Goal: Task Accomplishment & Management: Use online tool/utility

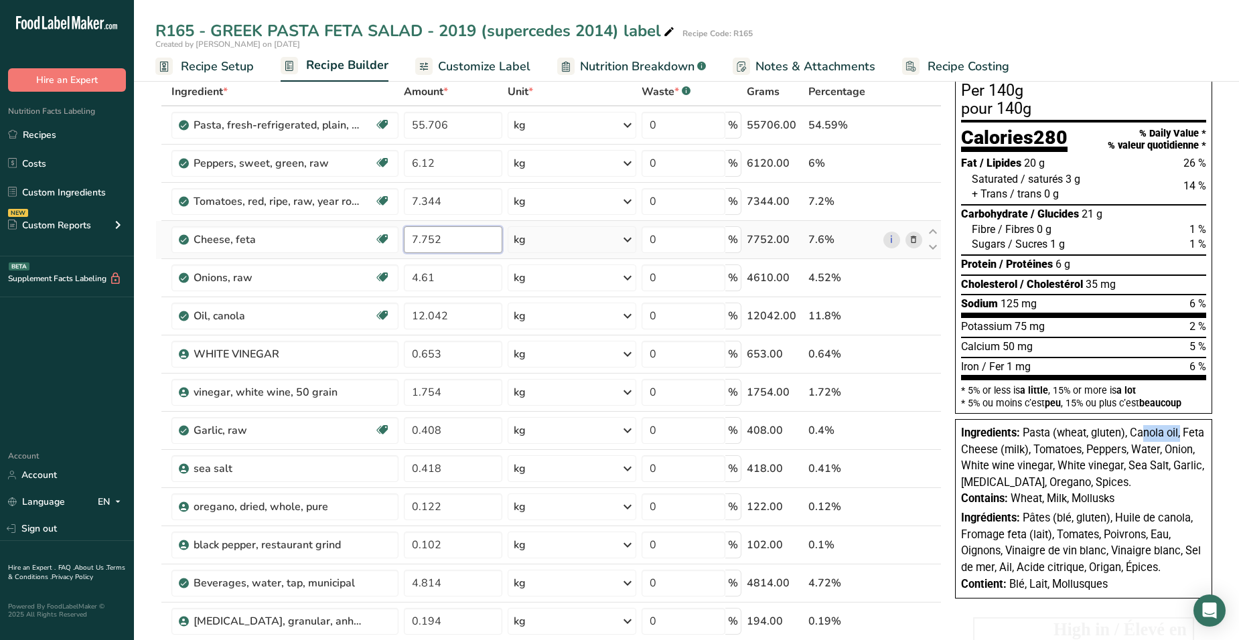
click at [443, 244] on input "7.752" at bounding box center [453, 239] width 98 height 27
click at [447, 274] on div "Ingredient * Amount * Unit * Waste * .a-a{fill:#347362;}.b-a{fill:#fff;} Grams …" at bounding box center [548, 420] width 786 height 685
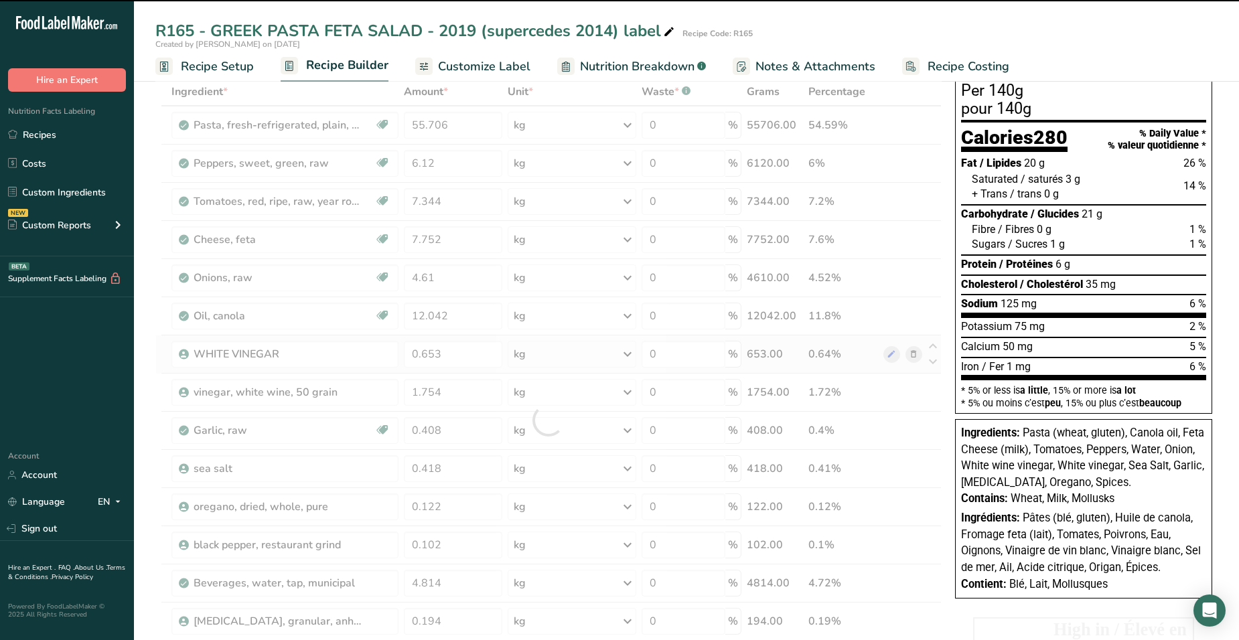
click at [302, 343] on div "Ingredient * Amount * Unit * Waste * .a-a{fill:#347362;}.b-a{fill:#fff;} Grams …" at bounding box center [548, 420] width 786 height 685
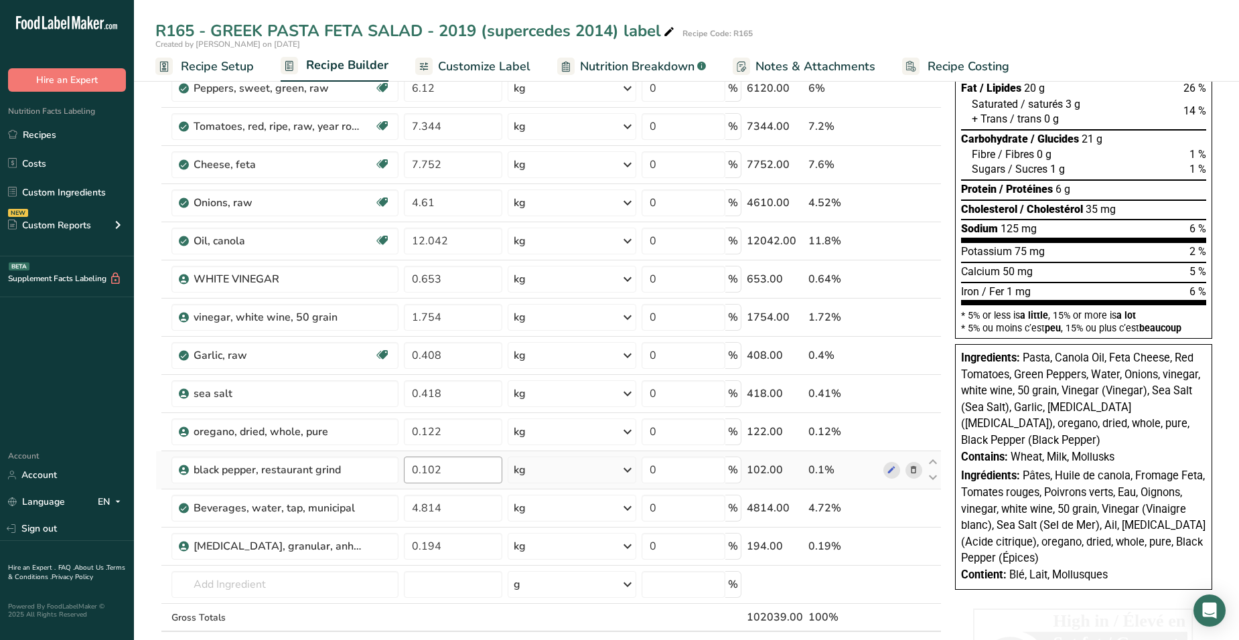
scroll to position [134, 0]
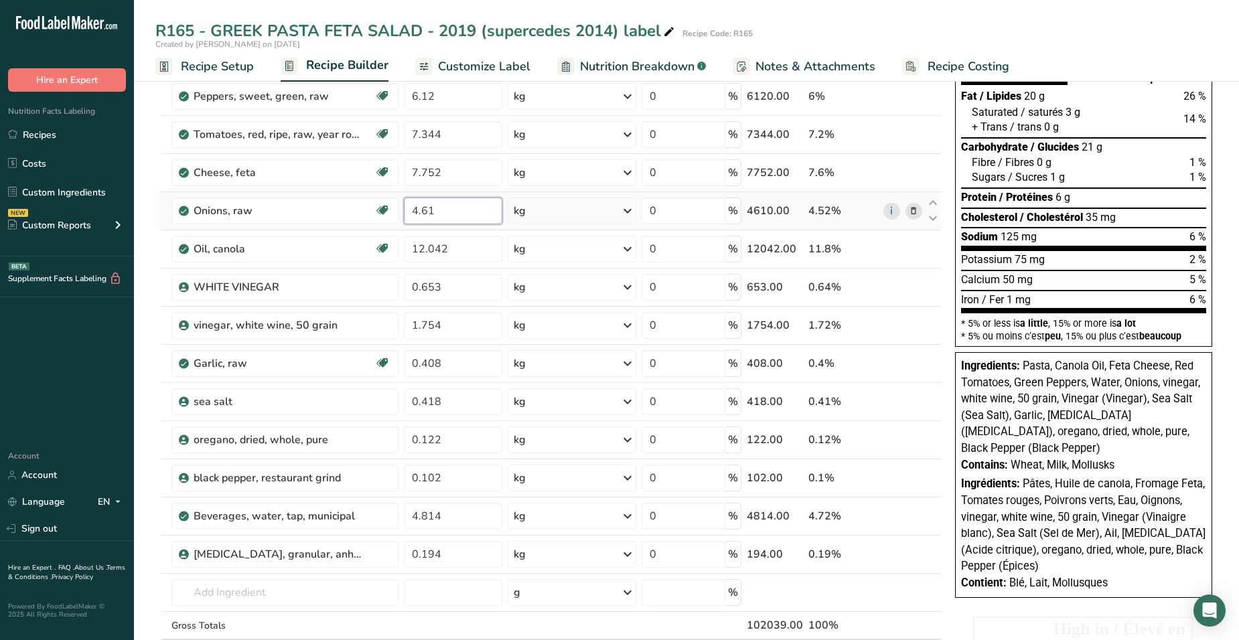
click at [440, 220] on input "4.61" at bounding box center [453, 211] width 98 height 27
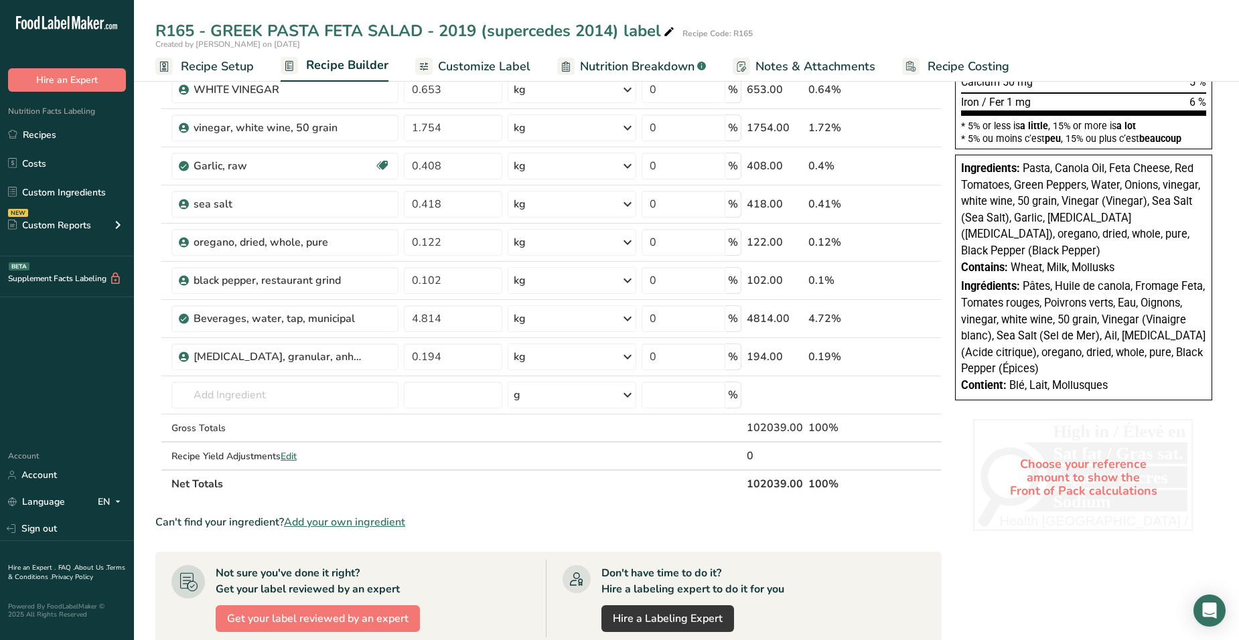
scroll to position [335, 0]
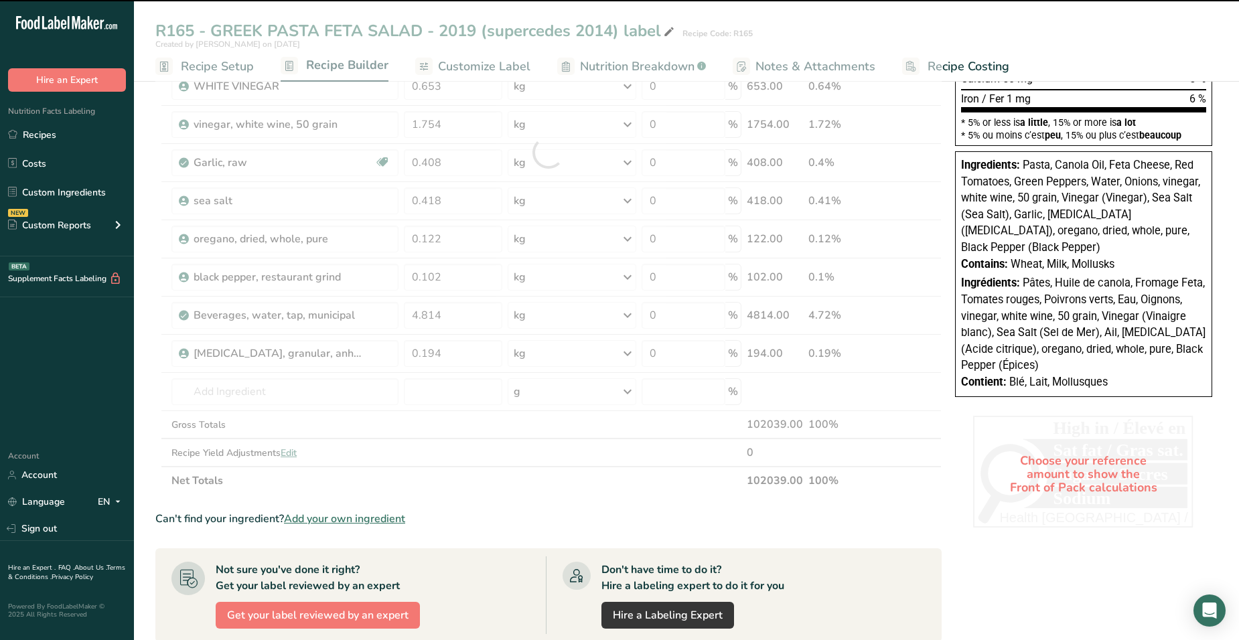
drag, startPoint x: 754, startPoint y: 473, endPoint x: 775, endPoint y: 471, distance: 20.9
click at [775, 471] on div "Ingredient * Amount * Unit * Waste * .a-a{fill:#347362;}.b-a{fill:#fff;} Grams …" at bounding box center [548, 152] width 786 height 685
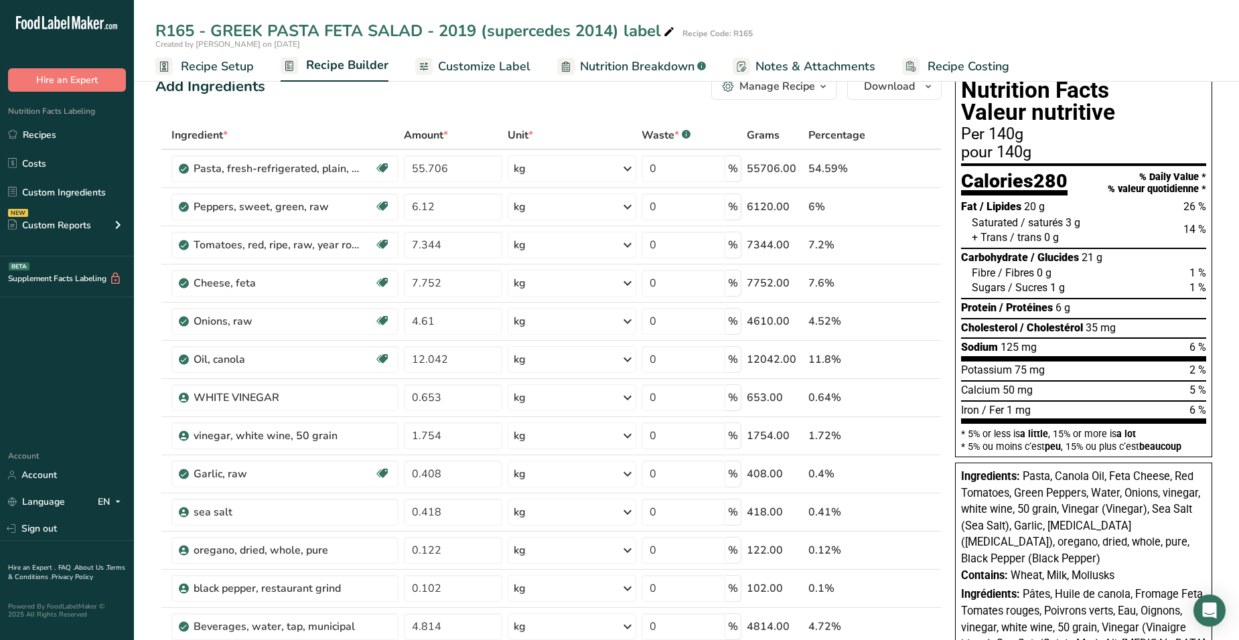
scroll to position [0, 0]
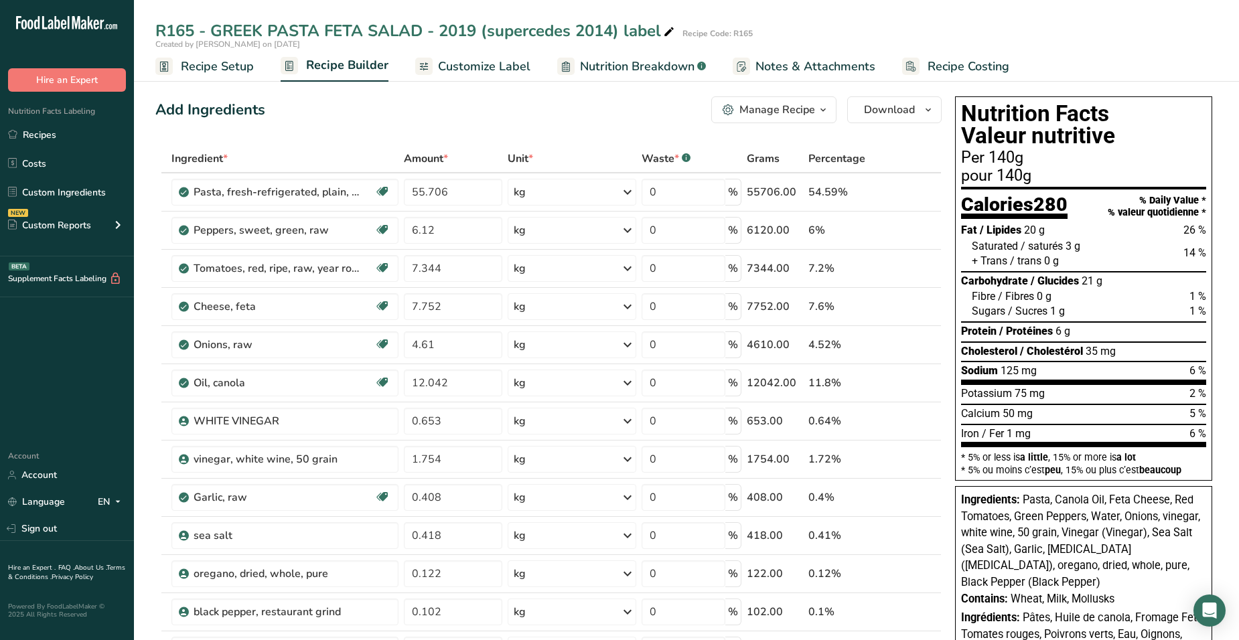
click at [226, 67] on span "Recipe Setup" at bounding box center [217, 67] width 73 height 18
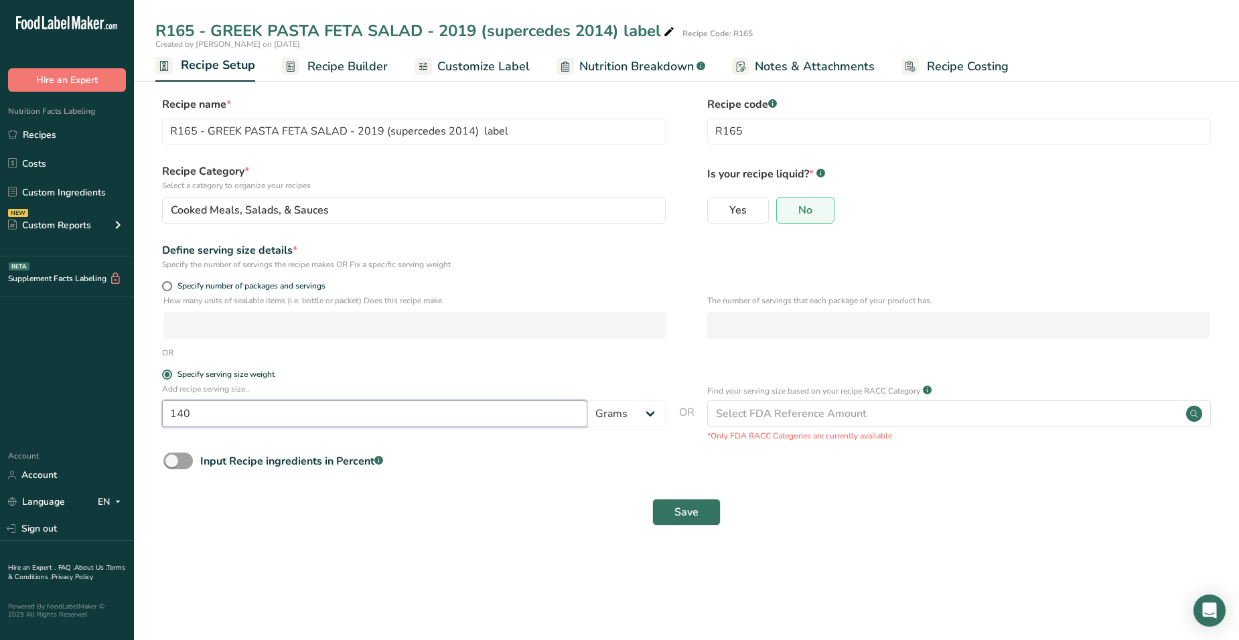
click at [220, 406] on input "140" at bounding box center [374, 413] width 425 height 27
click at [178, 413] on input "140" at bounding box center [374, 413] width 425 height 27
click at [186, 408] on input "140" at bounding box center [374, 413] width 425 height 27
click at [182, 408] on input "140" at bounding box center [374, 413] width 425 height 27
type input "100"
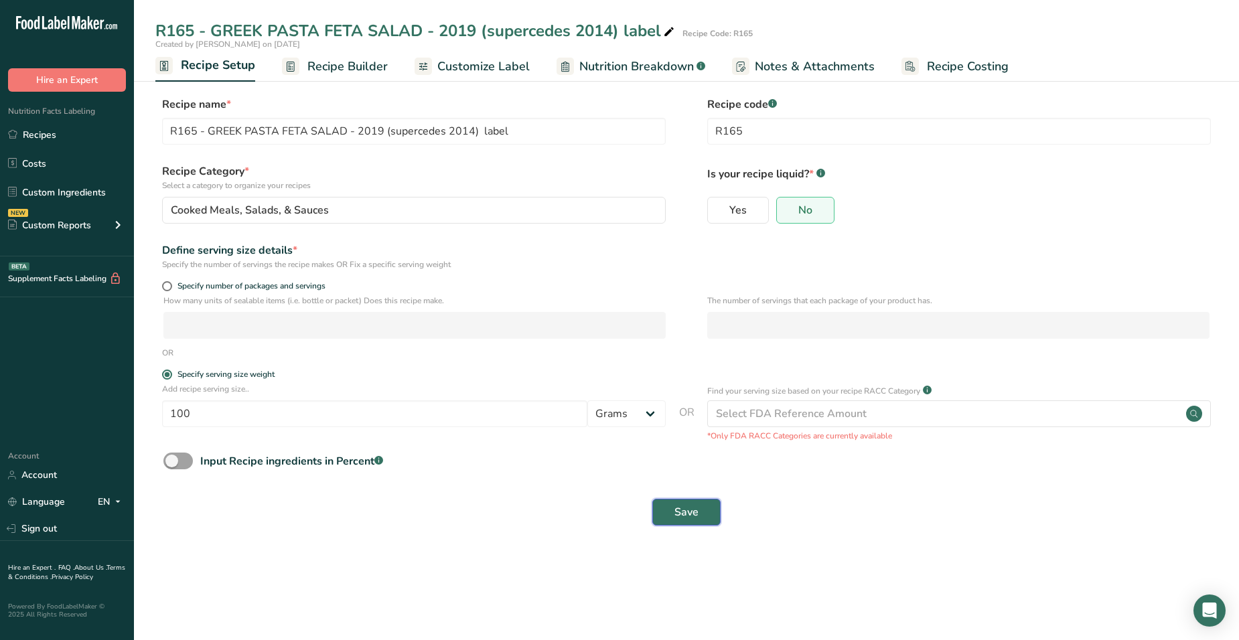
click at [679, 510] on span "Save" at bounding box center [686, 512] width 24 height 16
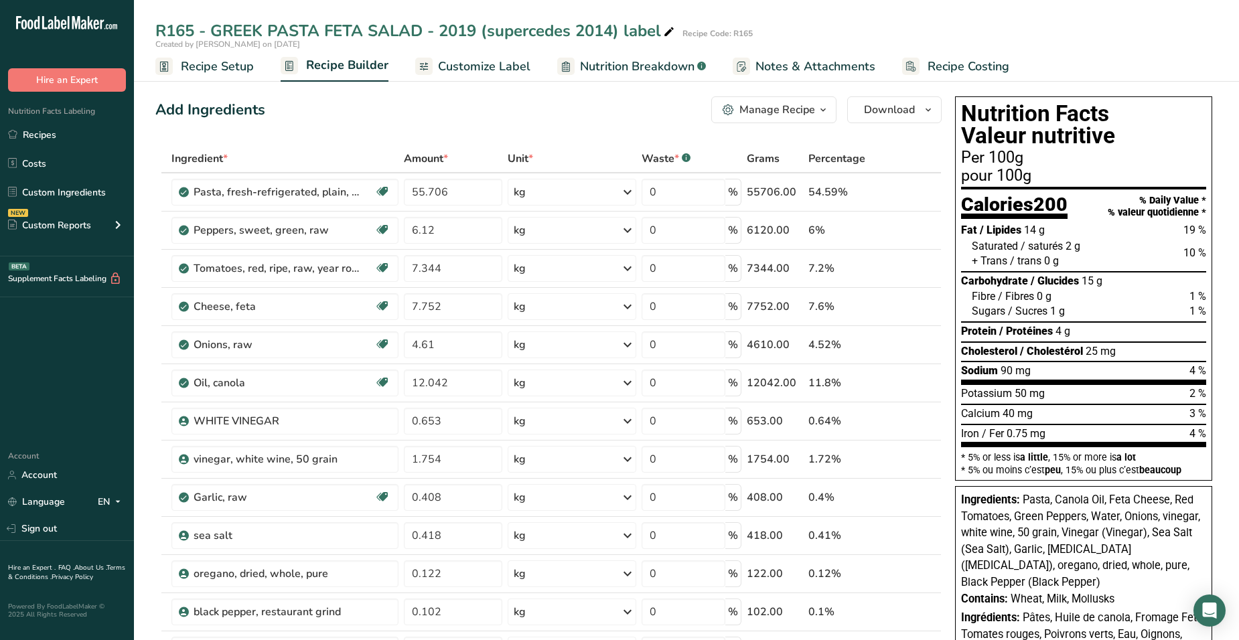
drag, startPoint x: 1091, startPoint y: 256, endPoint x: 1105, endPoint y: 256, distance: 14.7
click at [1094, 256] on div "+ Trans / trans 0 g" at bounding box center [1089, 261] width 234 height 15
drag, startPoint x: 978, startPoint y: 293, endPoint x: 1058, endPoint y: 301, distance: 80.8
click at [1058, 301] on div "Fibre / Fibres 0 g 1 %" at bounding box center [1089, 296] width 234 height 15
click at [487, 71] on span "Customize Label" at bounding box center [484, 67] width 92 height 18
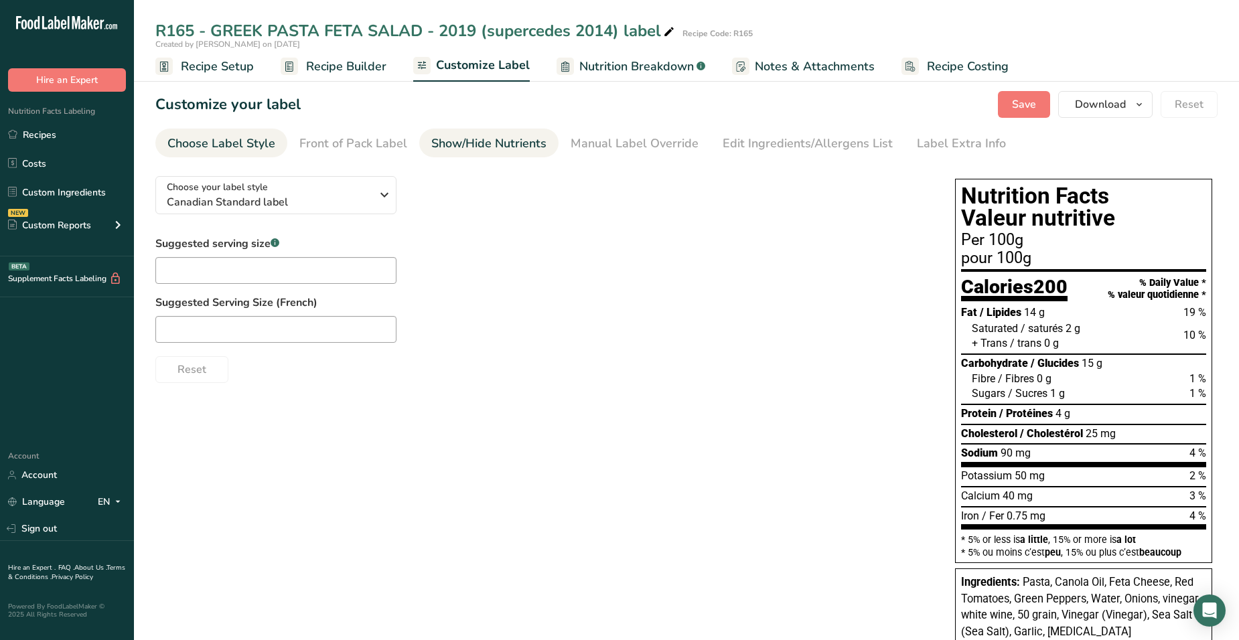
click at [518, 143] on div "Show/Hide Nutrients" at bounding box center [488, 144] width 115 height 18
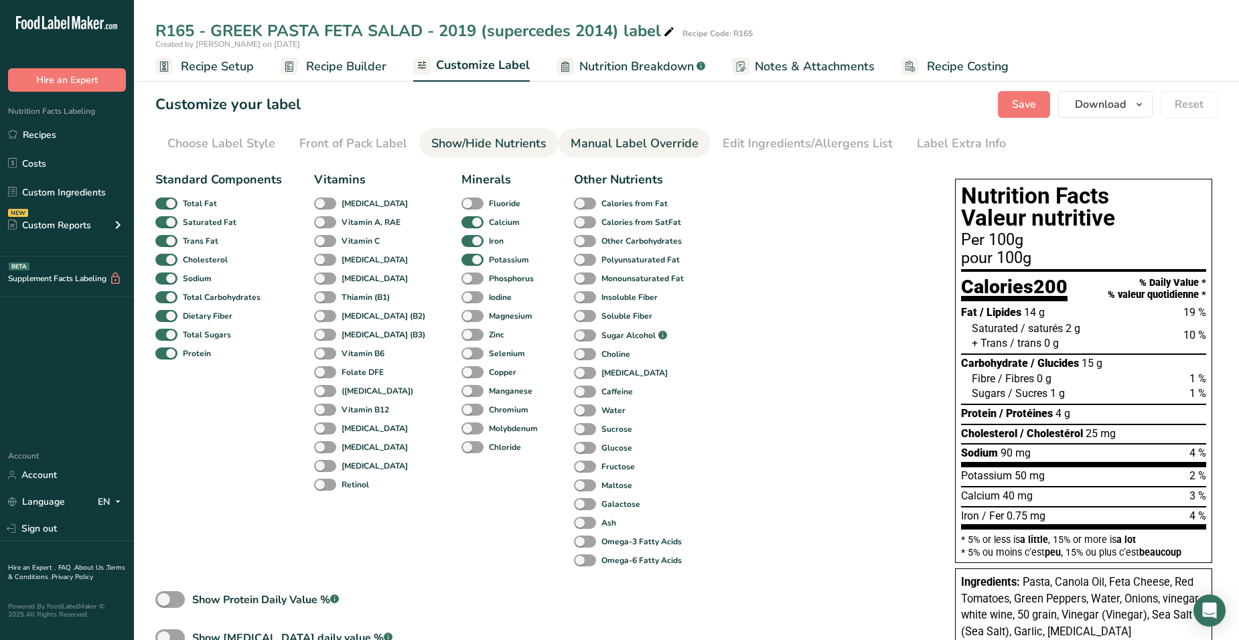
click at [607, 142] on div "Manual Label Override" at bounding box center [634, 144] width 128 height 18
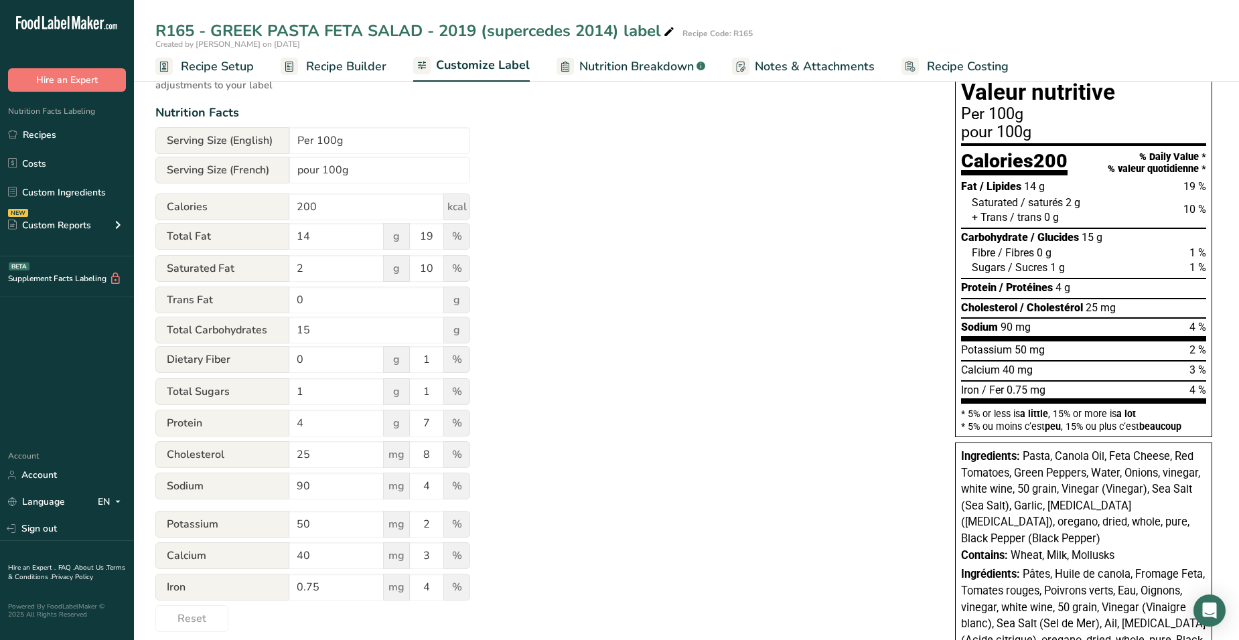
scroll to position [134, 0]
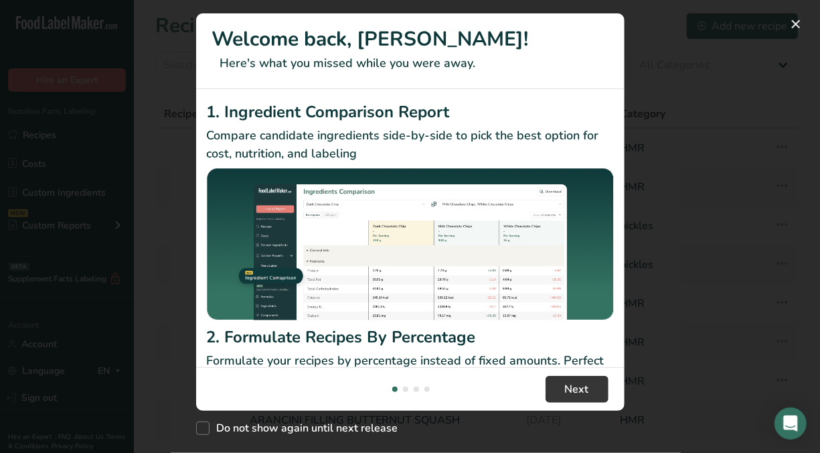
click at [585, 402] on footer "Next" at bounding box center [410, 389] width 429 height 44
click at [582, 388] on span "Next" at bounding box center [577, 389] width 24 height 16
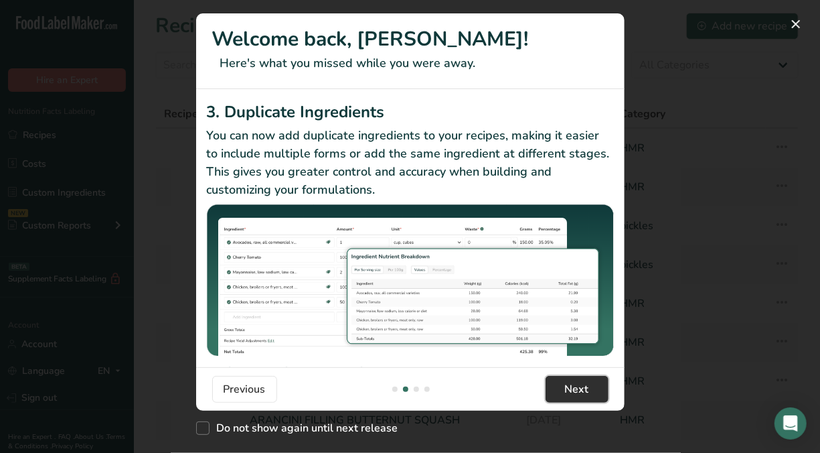
click at [582, 388] on span "Next" at bounding box center [577, 389] width 24 height 16
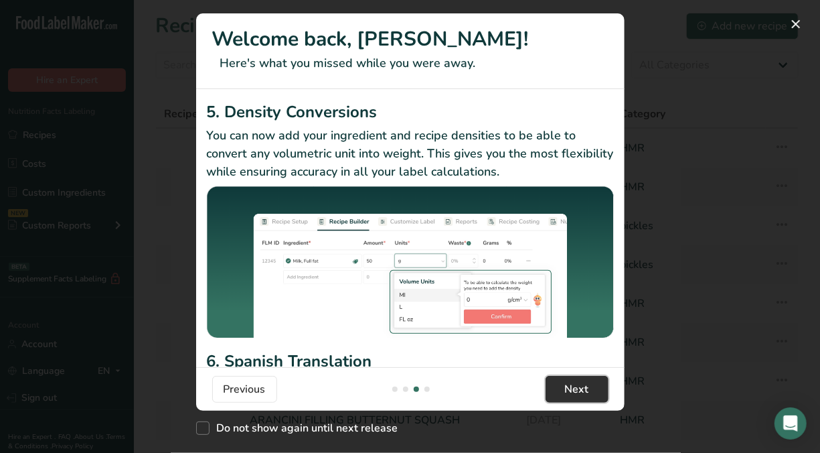
click at [582, 388] on span "Next" at bounding box center [577, 389] width 24 height 16
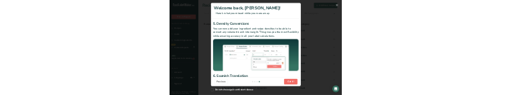
scroll to position [0, 1286]
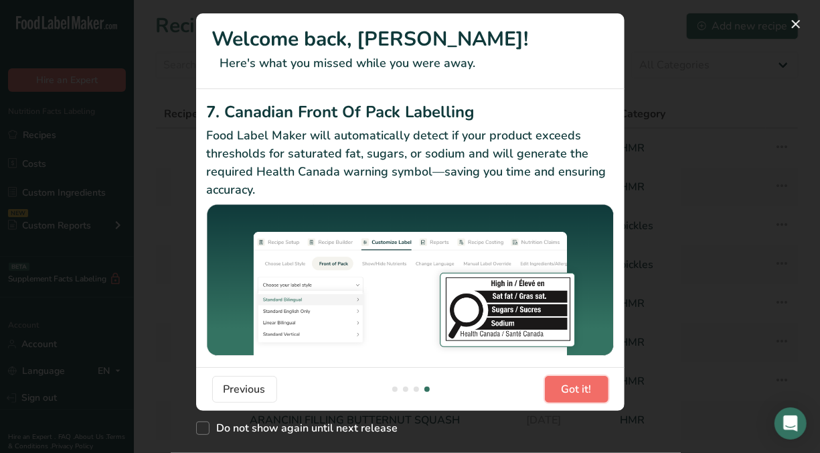
click at [582, 388] on span "Got it!" at bounding box center [577, 389] width 30 height 16
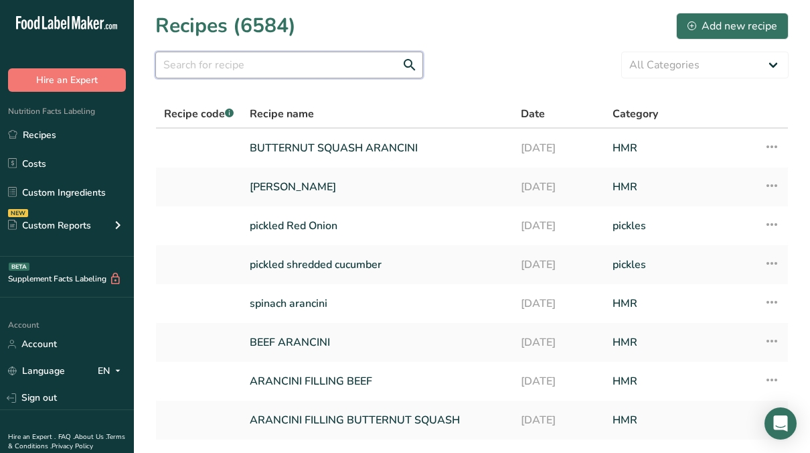
click at [259, 71] on input "text" at bounding box center [289, 65] width 268 height 27
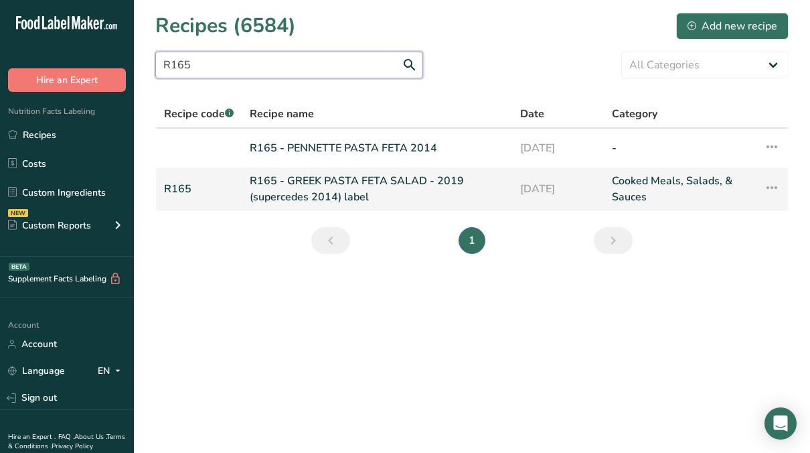
type input "R165"
click at [335, 191] on link "R165 - GREEK PASTA FETA SALAD - 2019 (supercedes 2014) label" at bounding box center [377, 189] width 254 height 32
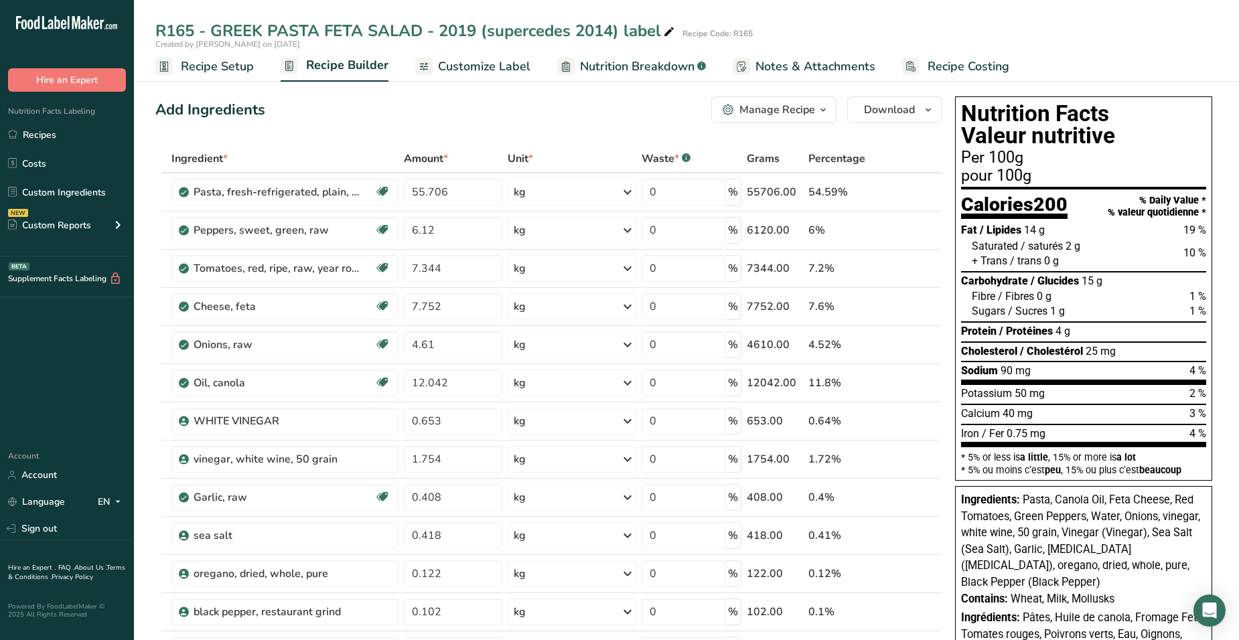
click at [627, 69] on span "Nutrition Breakdown" at bounding box center [637, 67] width 114 height 18
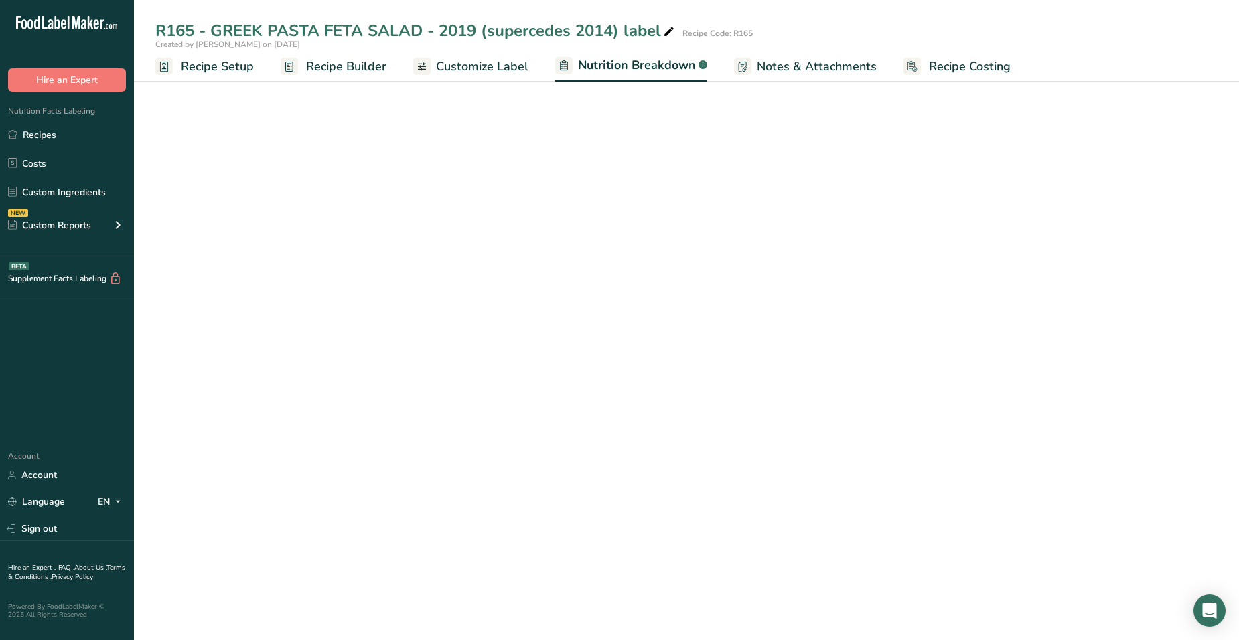
select select "Calories"
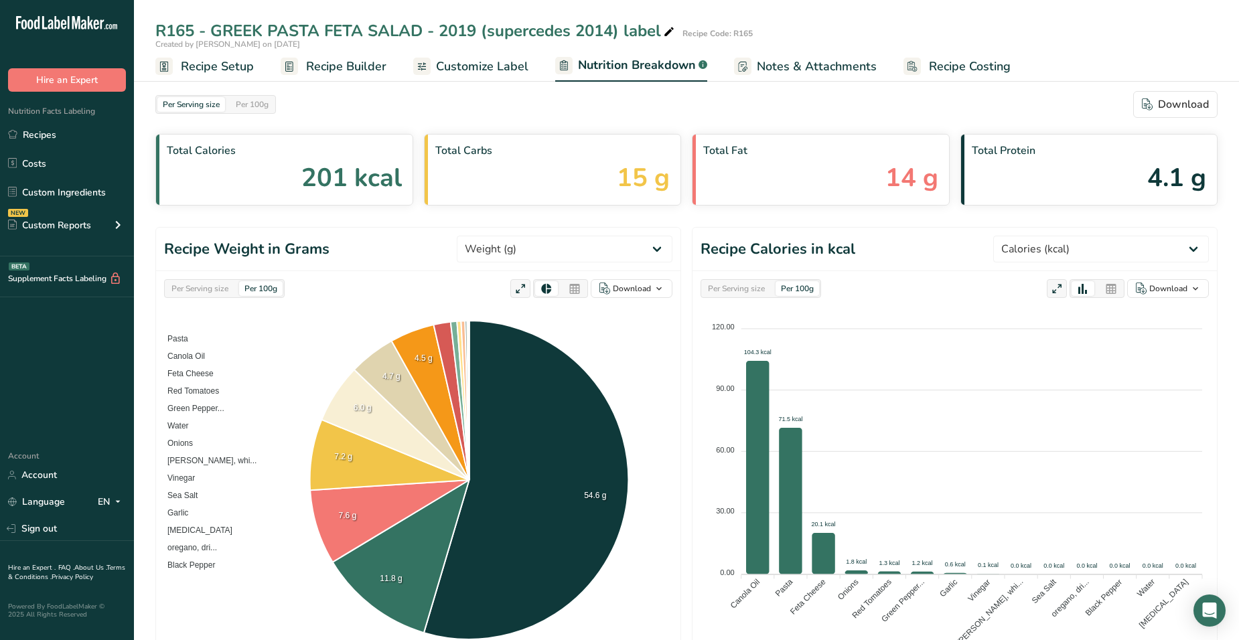
click at [504, 56] on link "Customize Label" at bounding box center [470, 67] width 115 height 30
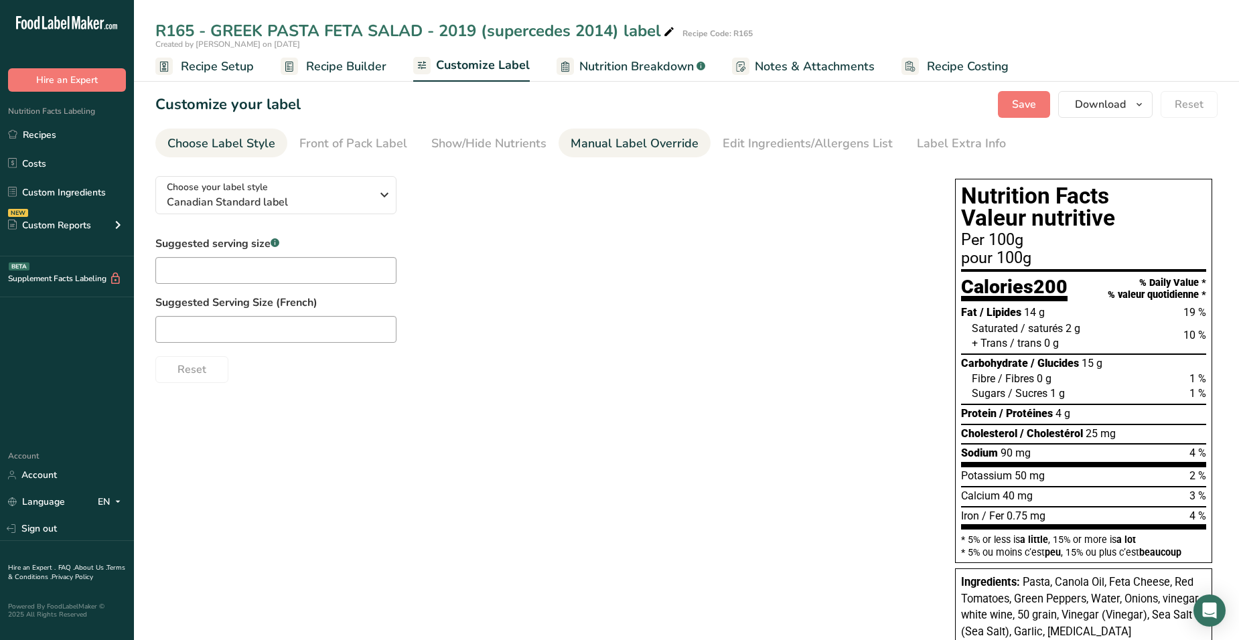
click at [627, 138] on div "Manual Label Override" at bounding box center [634, 144] width 128 height 18
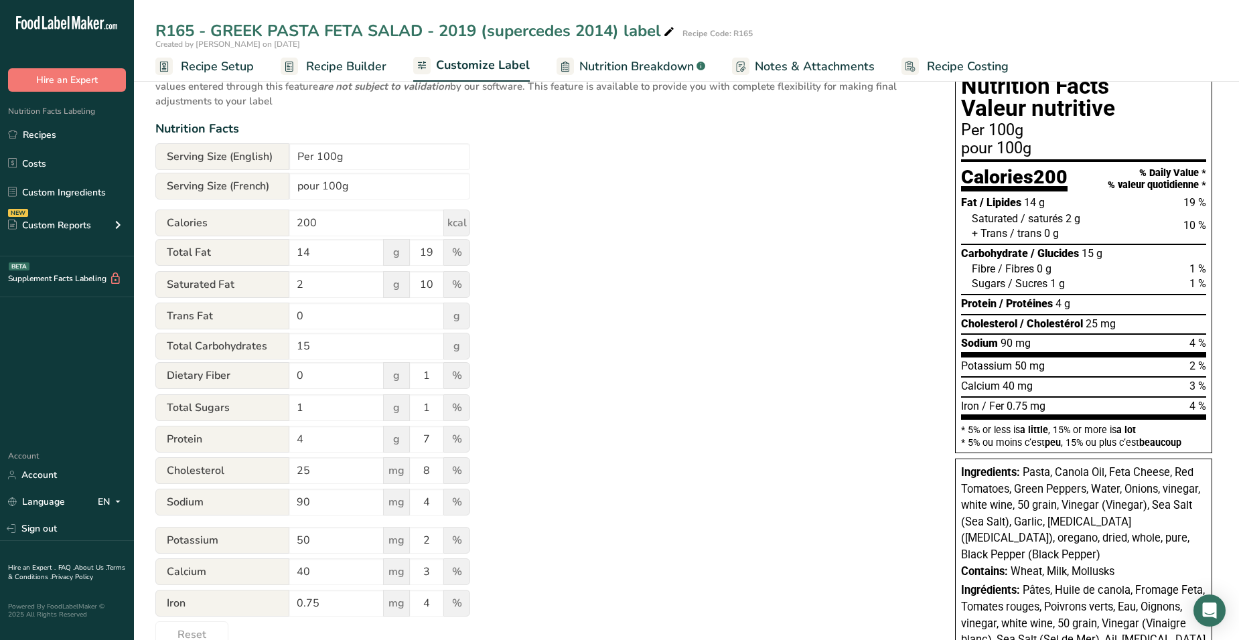
scroll to position [134, 0]
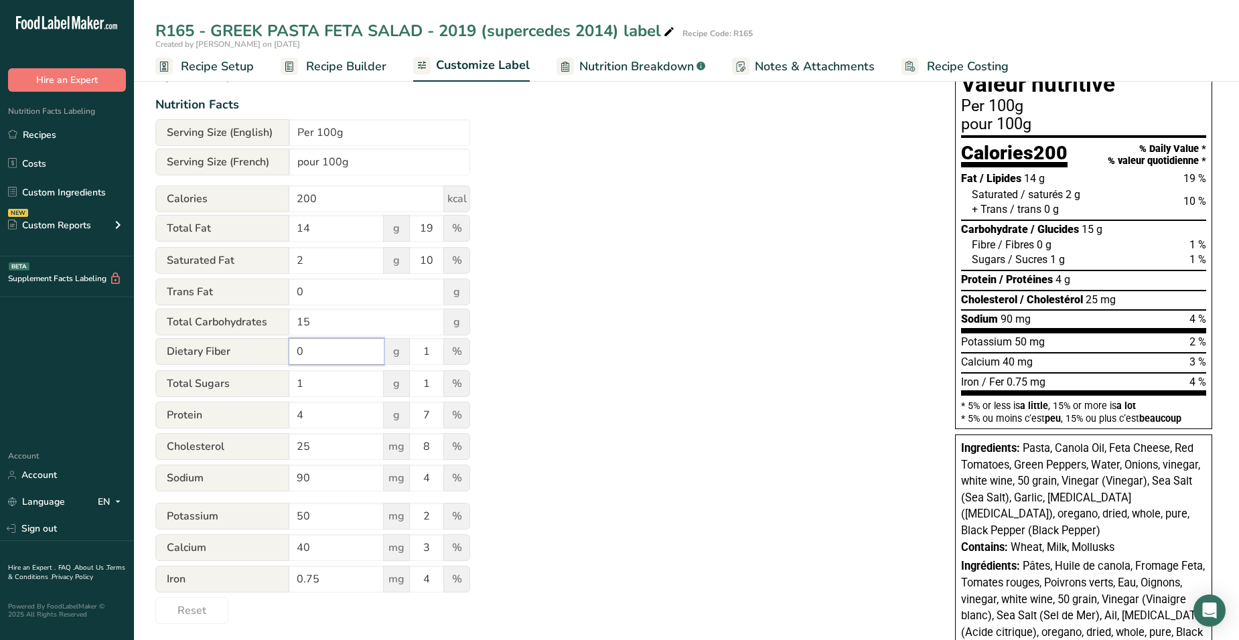
click at [319, 357] on input "0" at bounding box center [336, 351] width 94 height 27
type input "1"
click at [809, 407] on div "Utilize this manual override feature to get full control over the nutrition lab…" at bounding box center [541, 327] width 773 height 593
click at [439, 358] on input "1" at bounding box center [426, 351] width 33 height 27
type input "4"
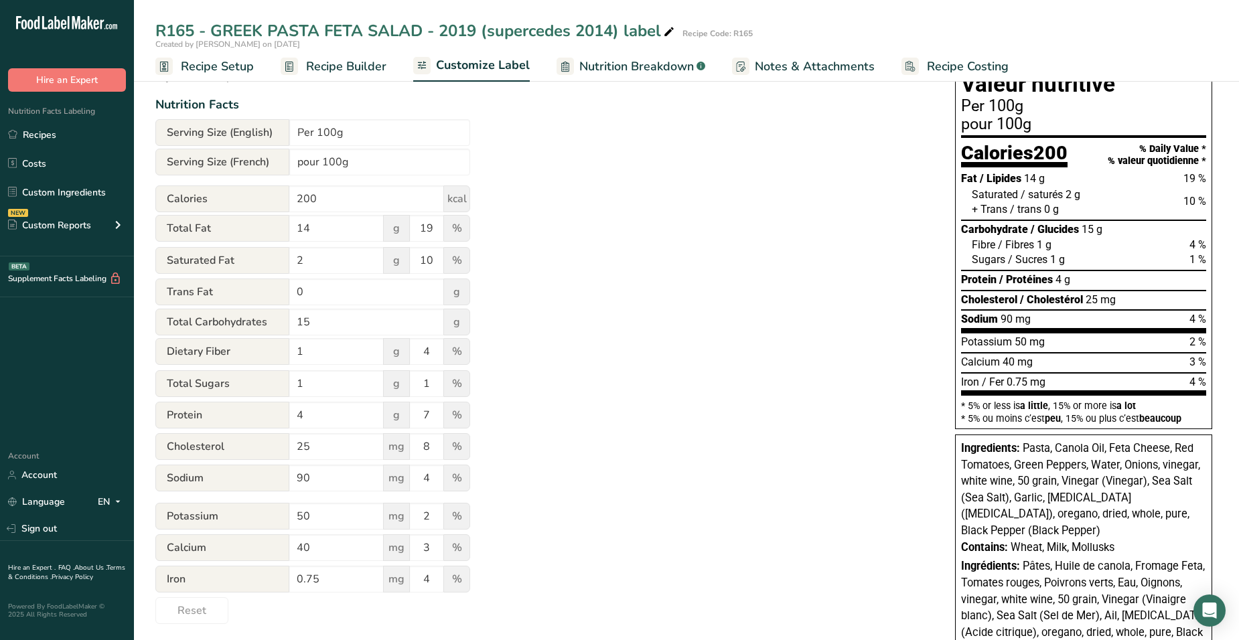
click at [611, 346] on div "Utilize this manual override feature to get full control over the nutrition lab…" at bounding box center [541, 327] width 773 height 593
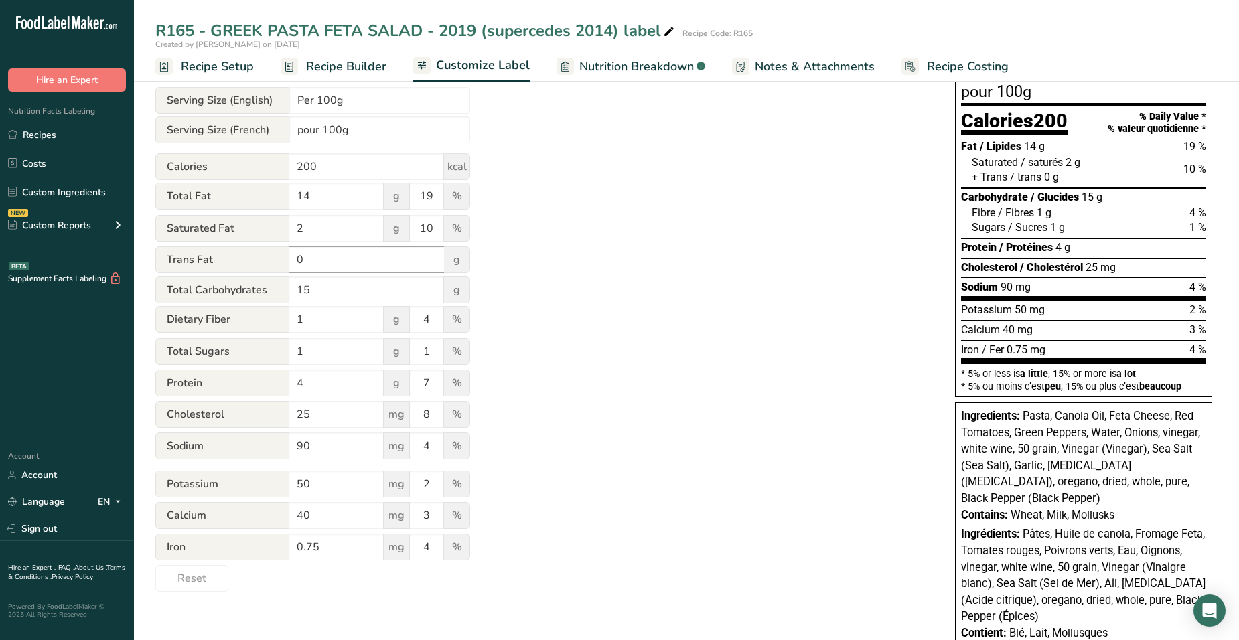
scroll to position [192, 0]
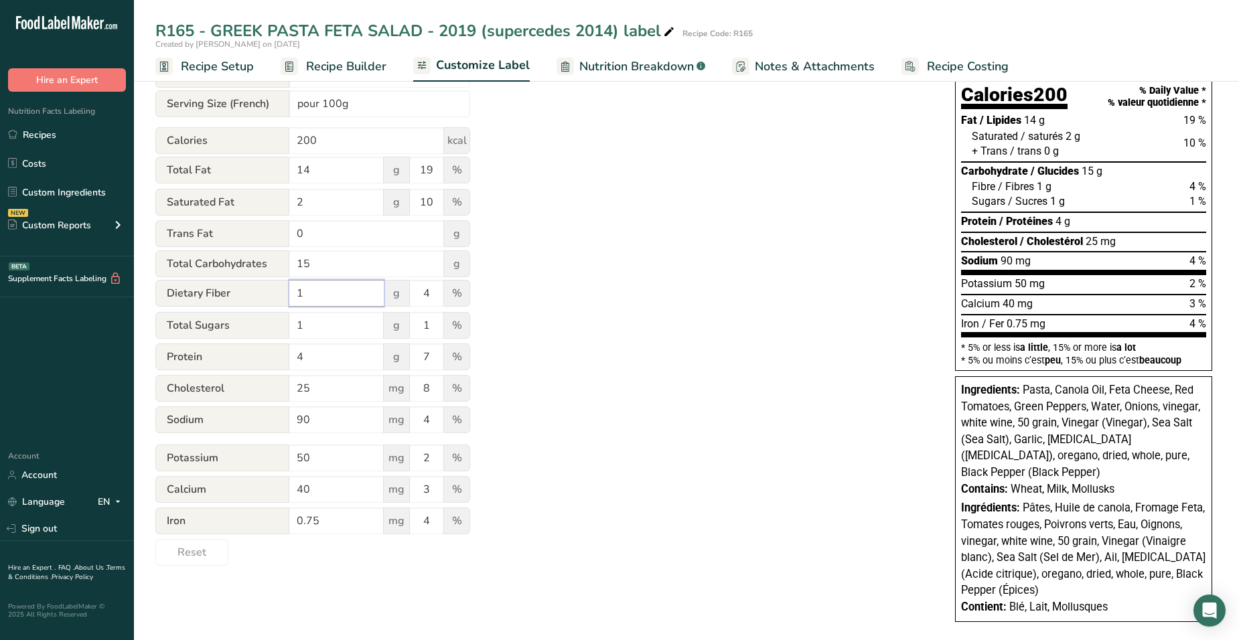
click at [332, 297] on input "1" at bounding box center [336, 293] width 94 height 27
type input "0"
click at [434, 289] on input "4" at bounding box center [426, 293] width 33 height 27
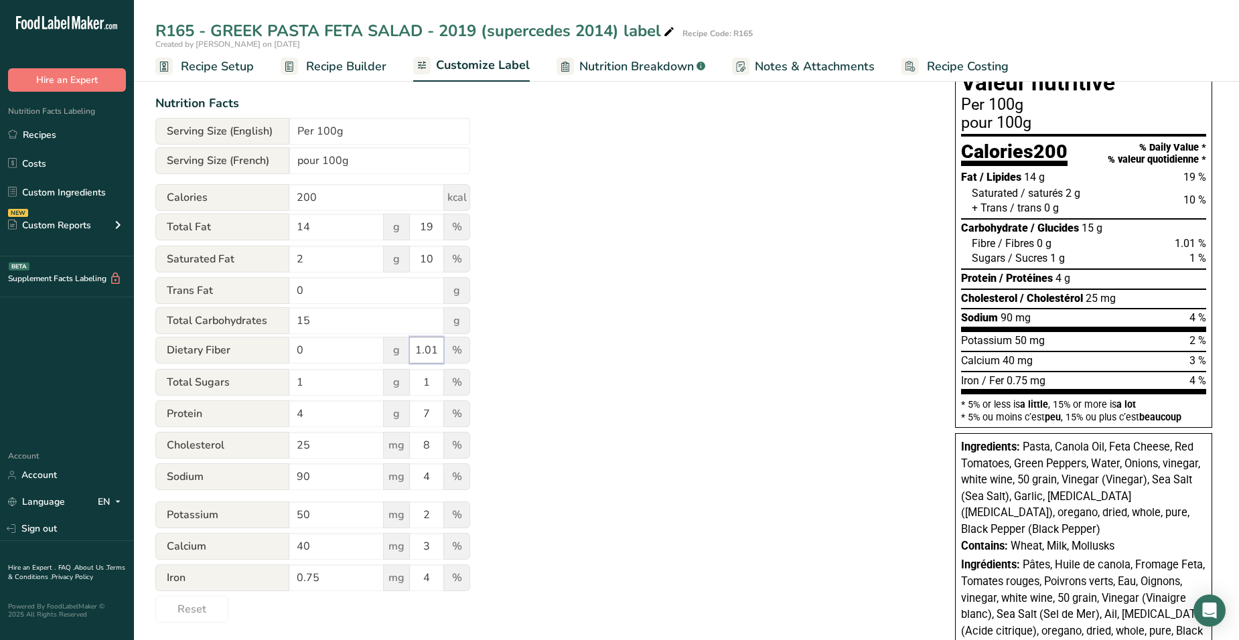
scroll to position [58, 0]
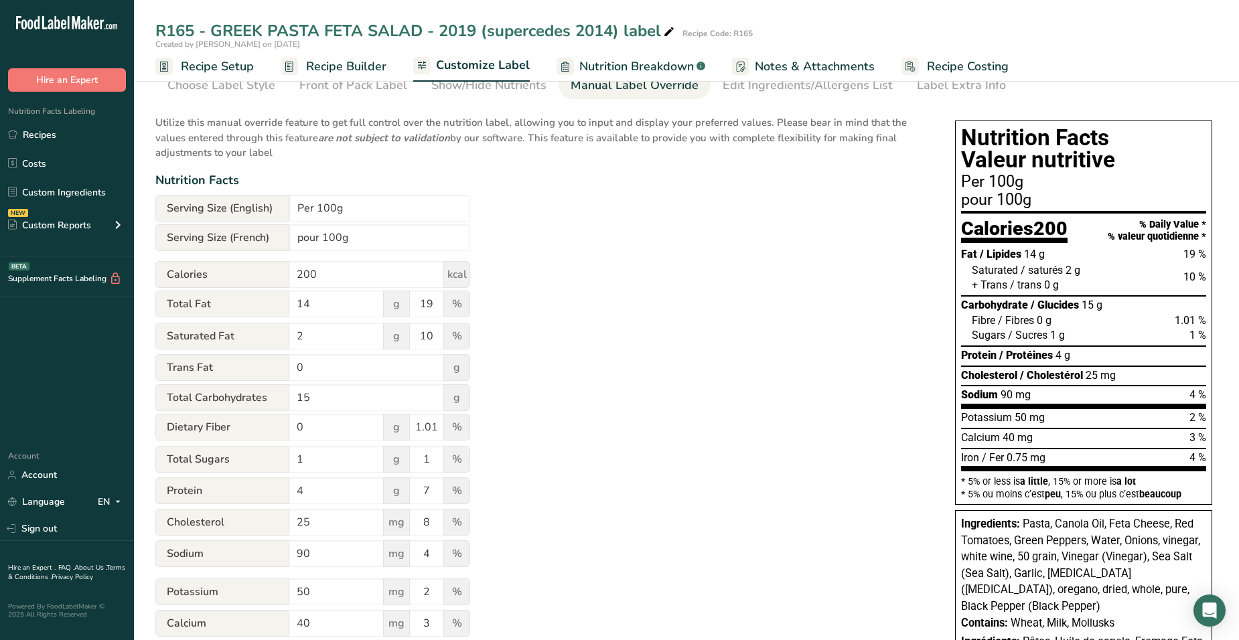
click at [809, 368] on div "Utilize this manual override feature to get full control over the nutrition lab…" at bounding box center [541, 403] width 773 height 593
click at [439, 427] on input "1.01" at bounding box center [426, 427] width 33 height 27
type input "1"
click at [563, 449] on div "Utilize this manual override feature to get full control over the nutrition lab…" at bounding box center [541, 403] width 773 height 593
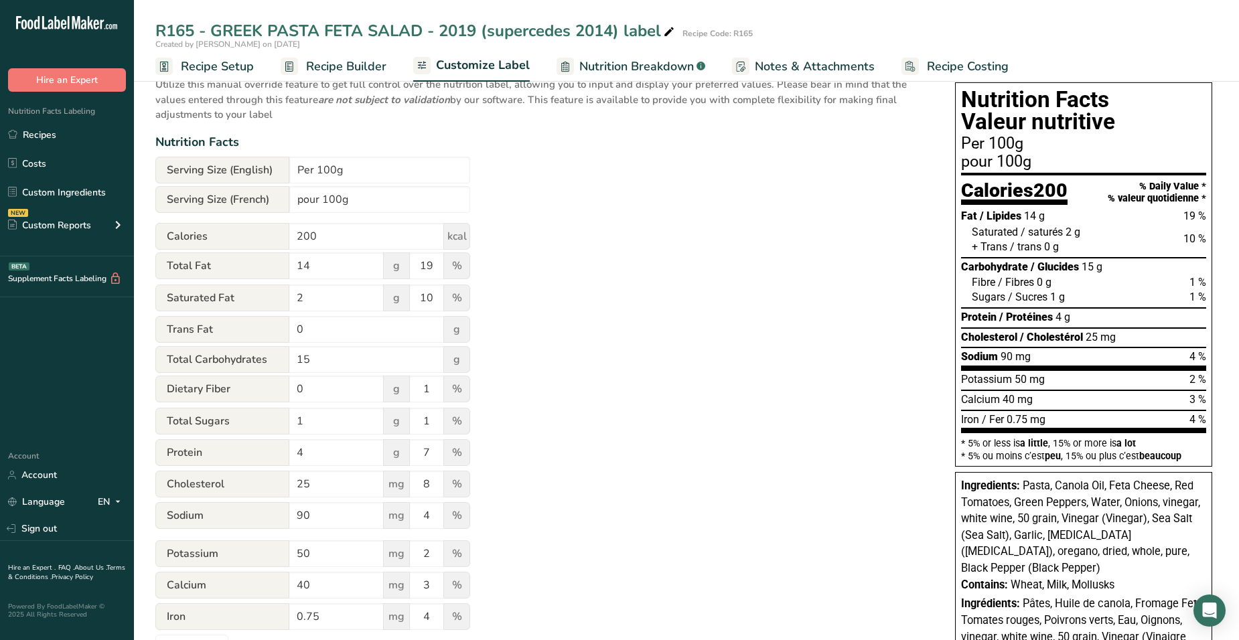
scroll to position [0, 0]
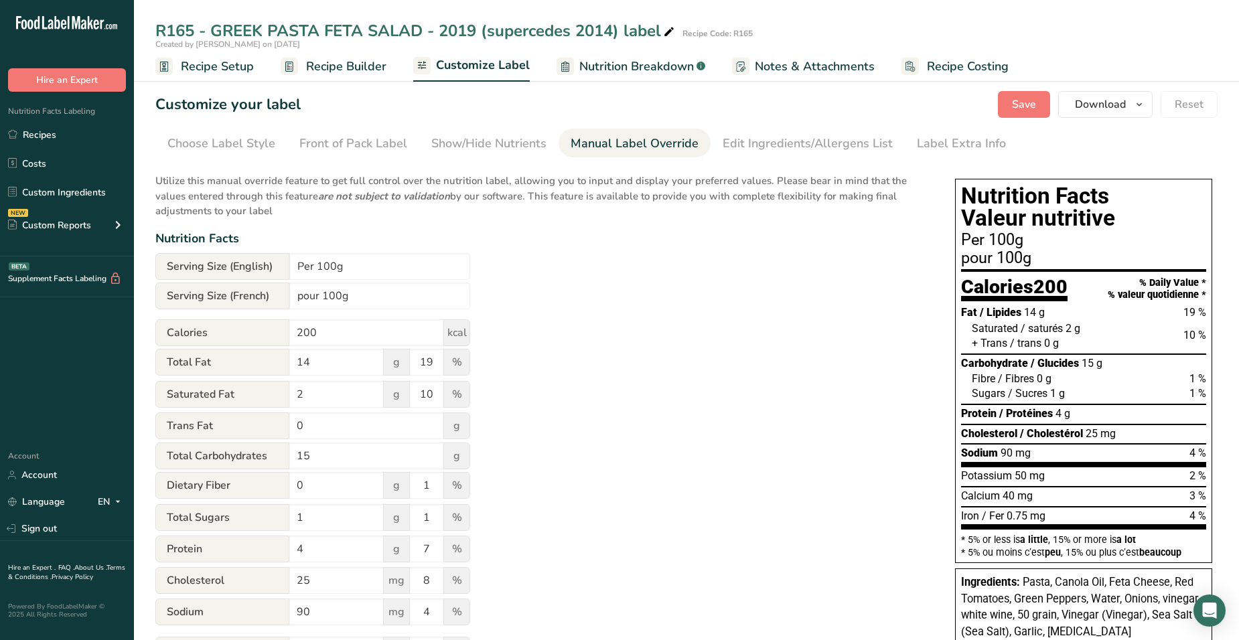
click at [204, 63] on span "Recipe Setup" at bounding box center [217, 67] width 73 height 18
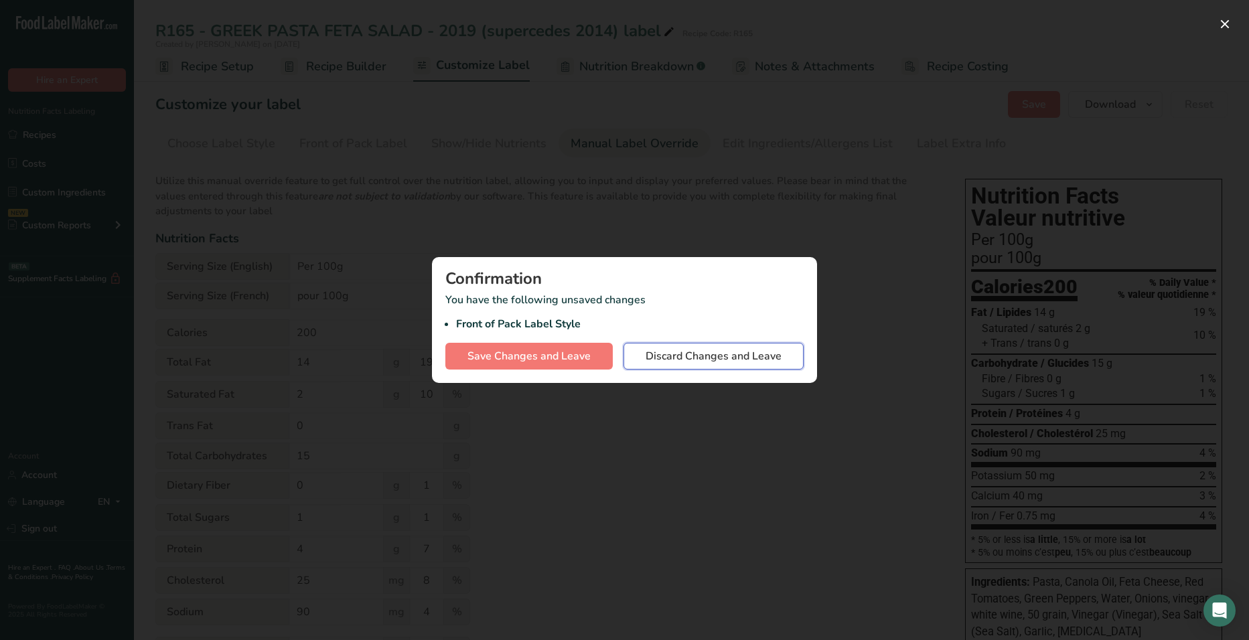
click at [704, 354] on span "Discard Changes and Leave" at bounding box center [713, 356] width 136 height 16
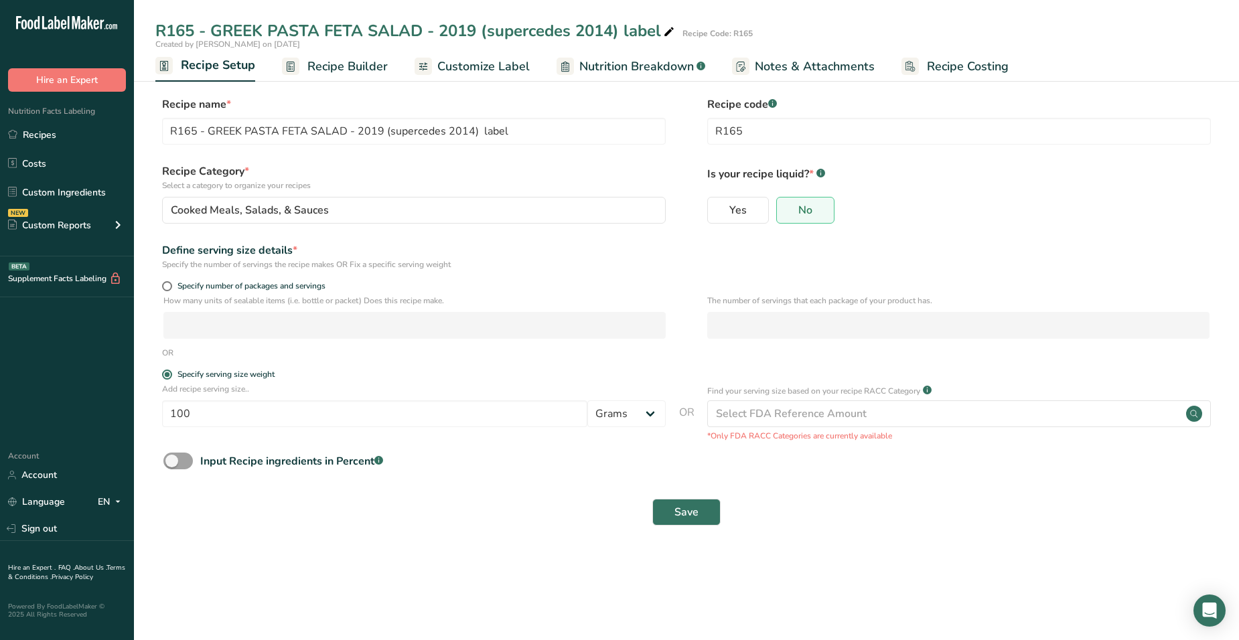
click at [229, 65] on span "Recipe Setup" at bounding box center [218, 65] width 74 height 18
click at [58, 137] on link "Recipes" at bounding box center [67, 134] width 134 height 25
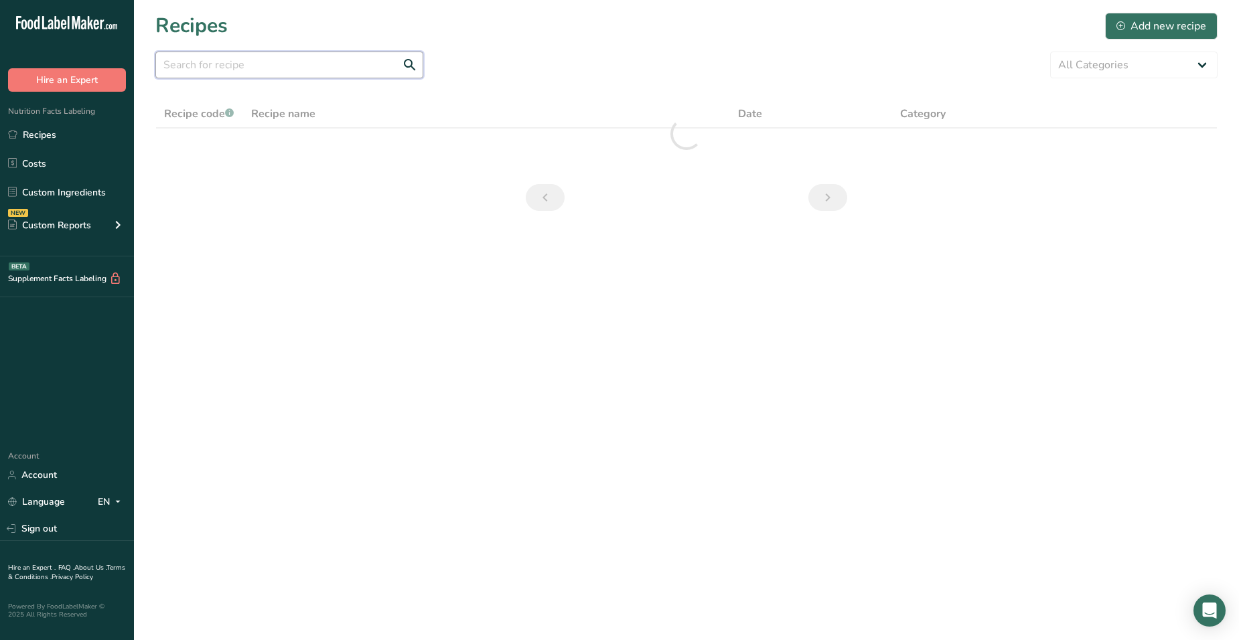
click at [314, 64] on input "text" at bounding box center [289, 65] width 268 height 27
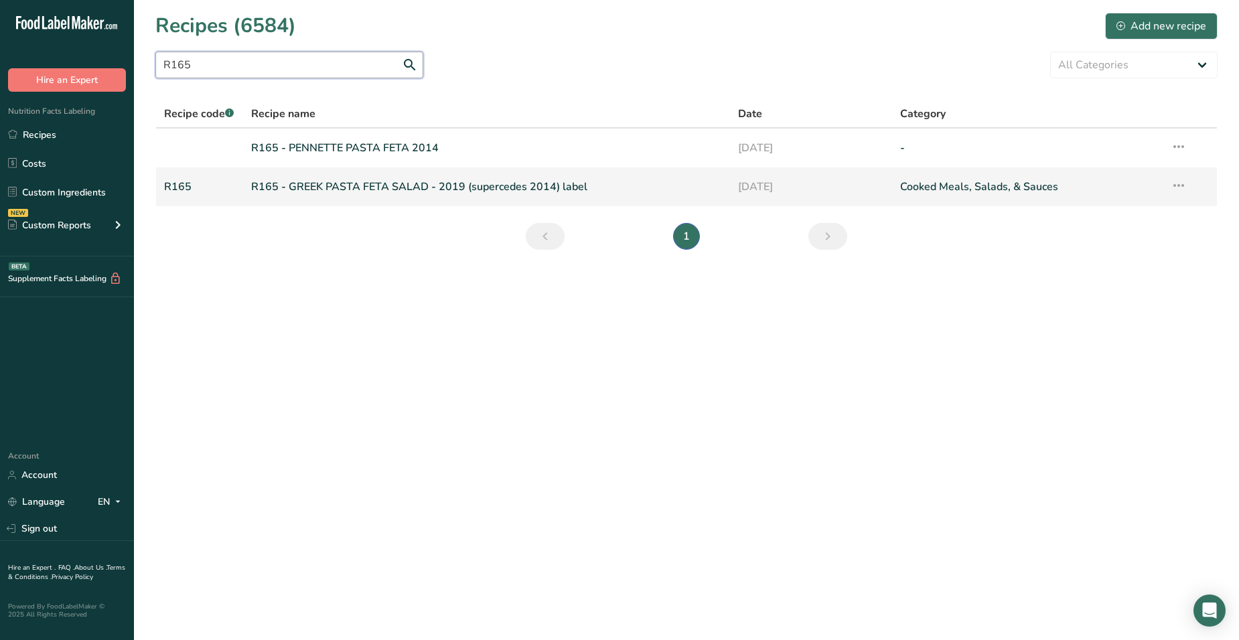
type input "R165"
click at [311, 187] on link "R165 - GREEK PASTA FETA SALAD - 2019 (supercedes 2014) label" at bounding box center [486, 187] width 471 height 28
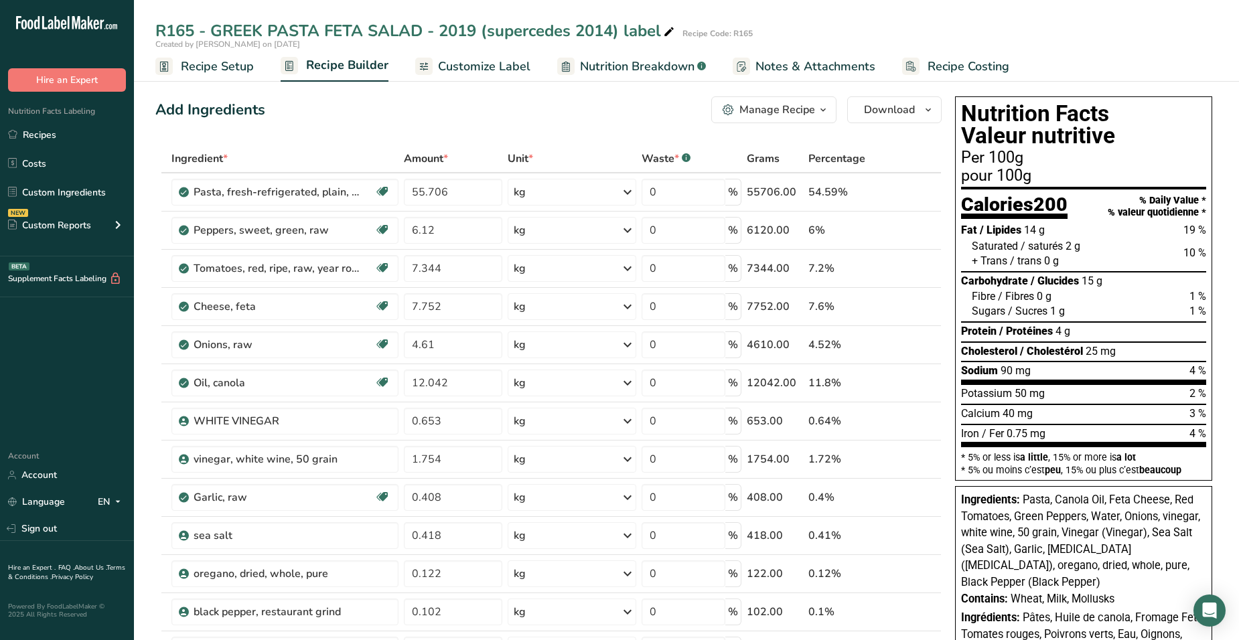
drag, startPoint x: 1024, startPoint y: 384, endPoint x: 1113, endPoint y: 372, distance: 90.5
click at [809, 372] on section "Fat / Lipides 14 g 19 % Saturated / saturés 2 g 10 % + Trans / trans 0 g Carboh…" at bounding box center [1083, 303] width 245 height 163
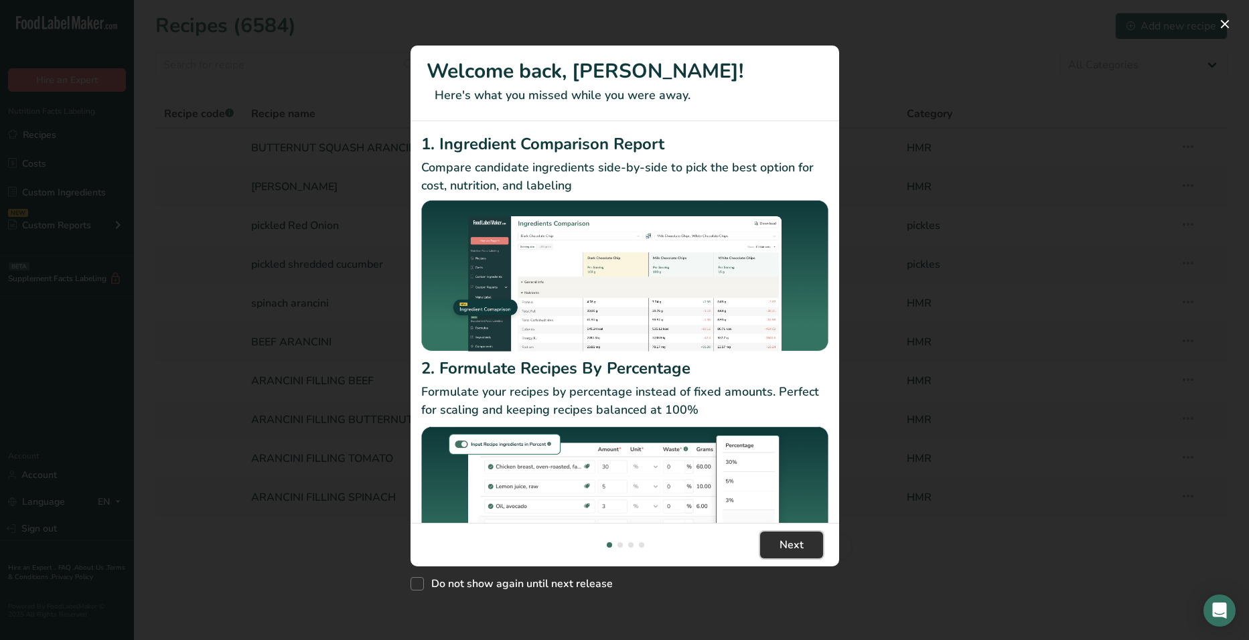
click at [802, 552] on span "Next" at bounding box center [791, 545] width 24 height 16
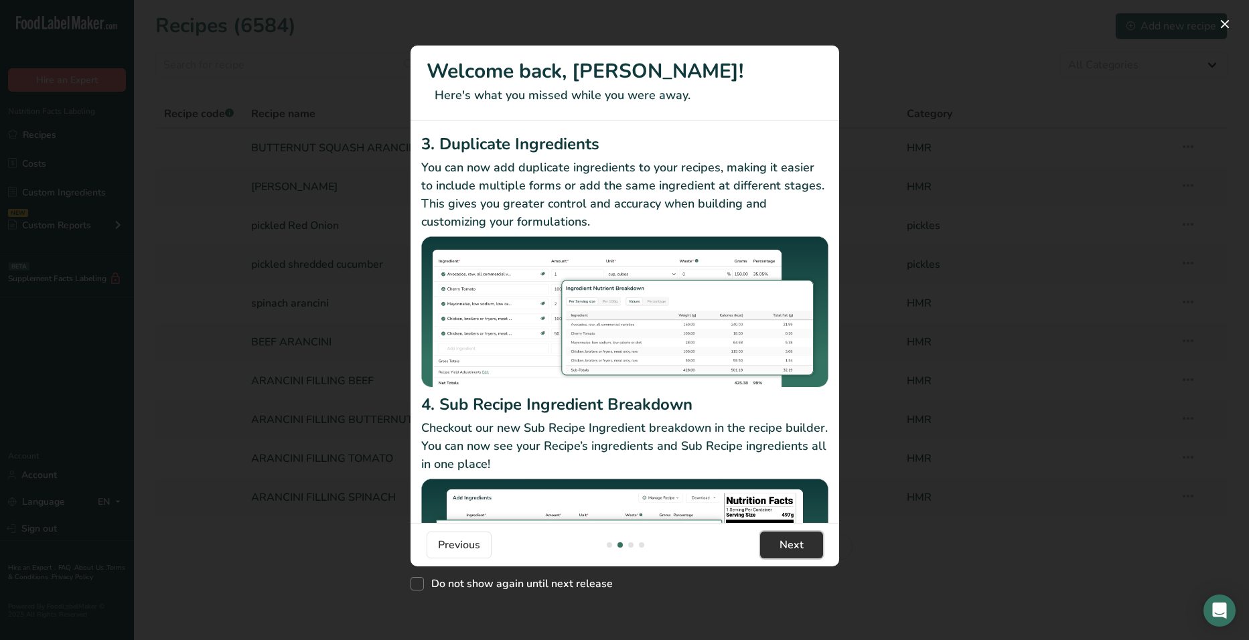
click at [802, 552] on span "Next" at bounding box center [791, 545] width 24 height 16
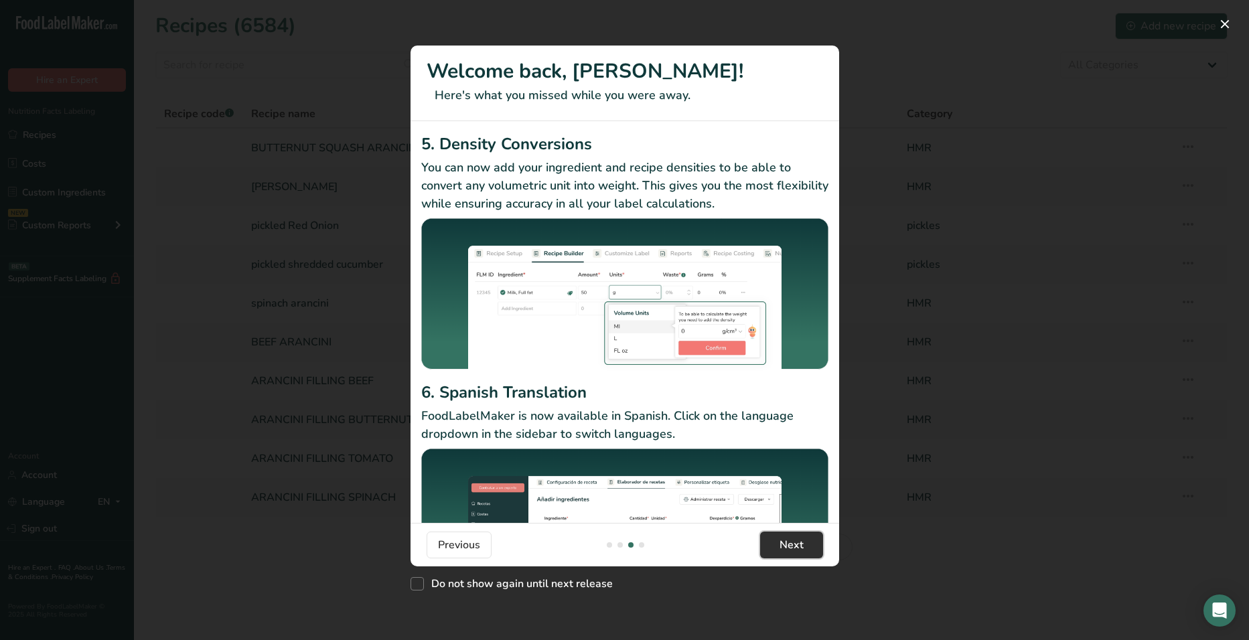
click at [802, 552] on span "Next" at bounding box center [791, 545] width 24 height 16
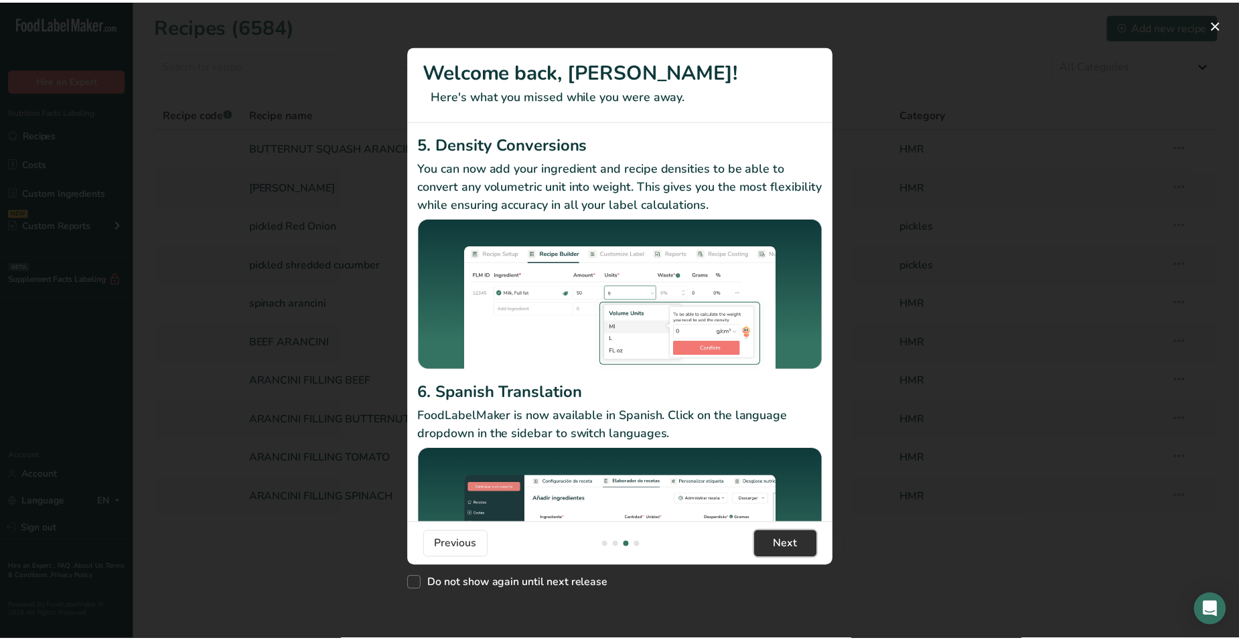
scroll to position [0, 1286]
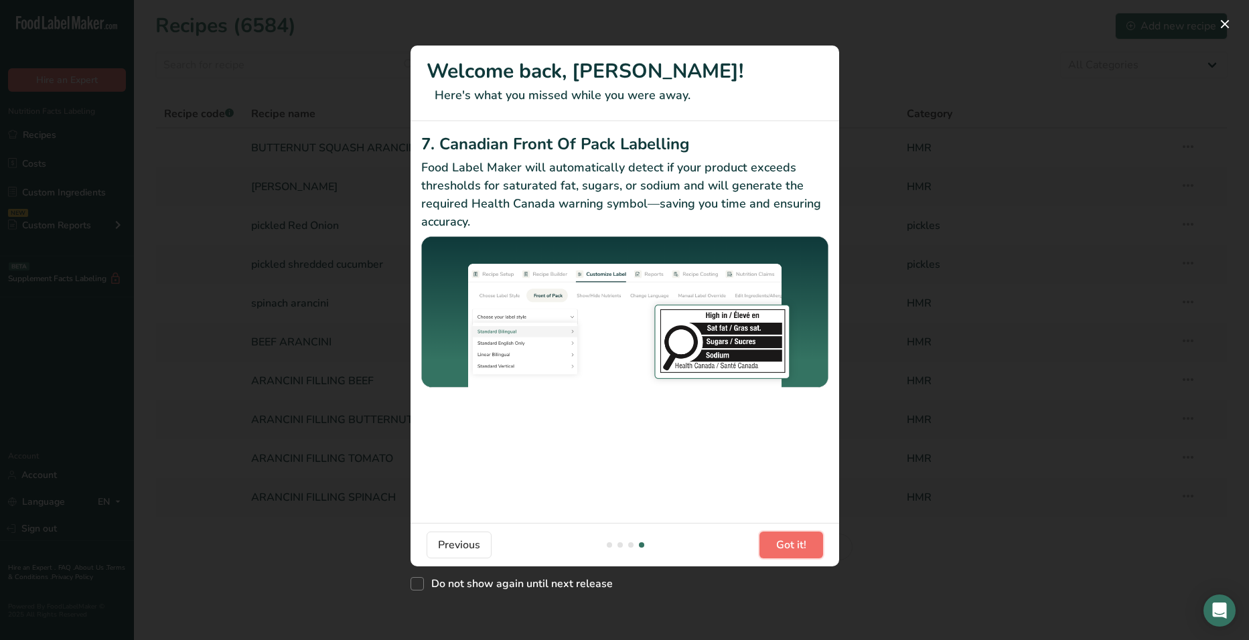
click at [802, 552] on span "Got it!" at bounding box center [791, 545] width 30 height 16
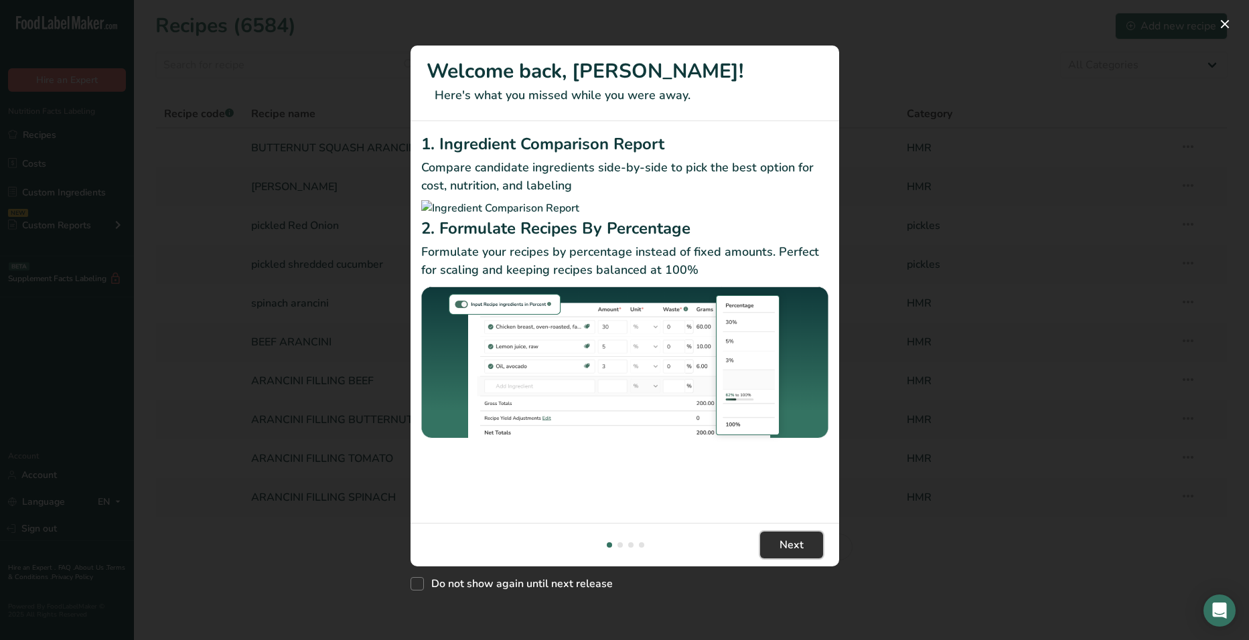
click at [810, 538] on button "Next" at bounding box center [791, 545] width 63 height 27
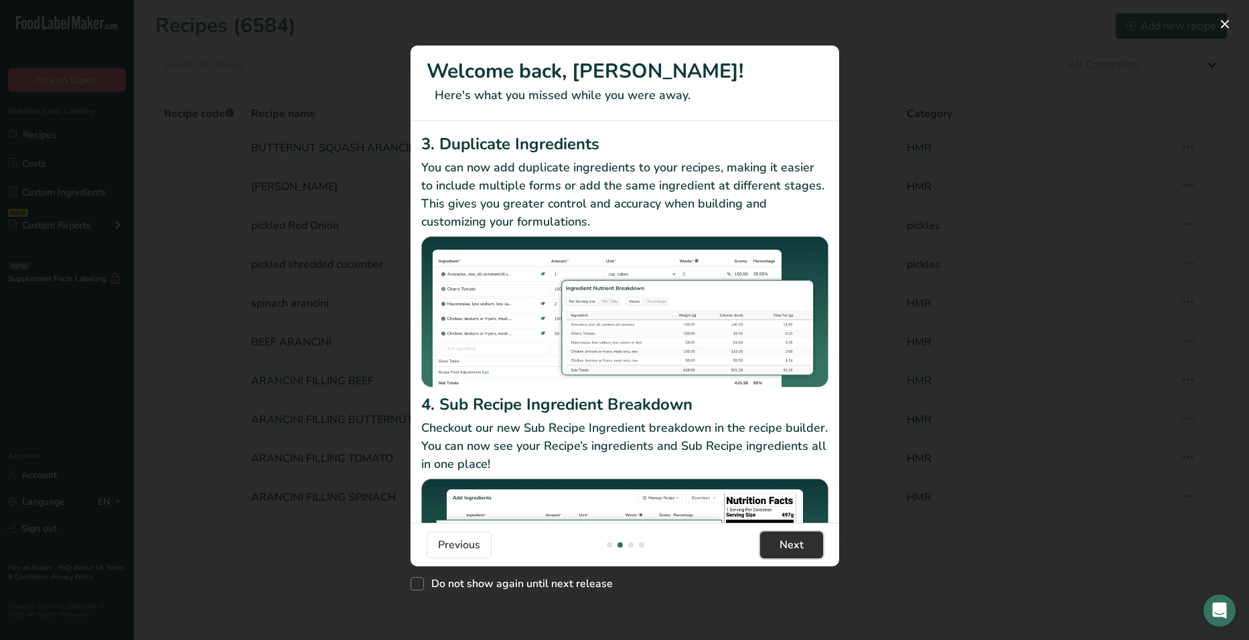
click at [810, 538] on button "Next" at bounding box center [791, 545] width 63 height 27
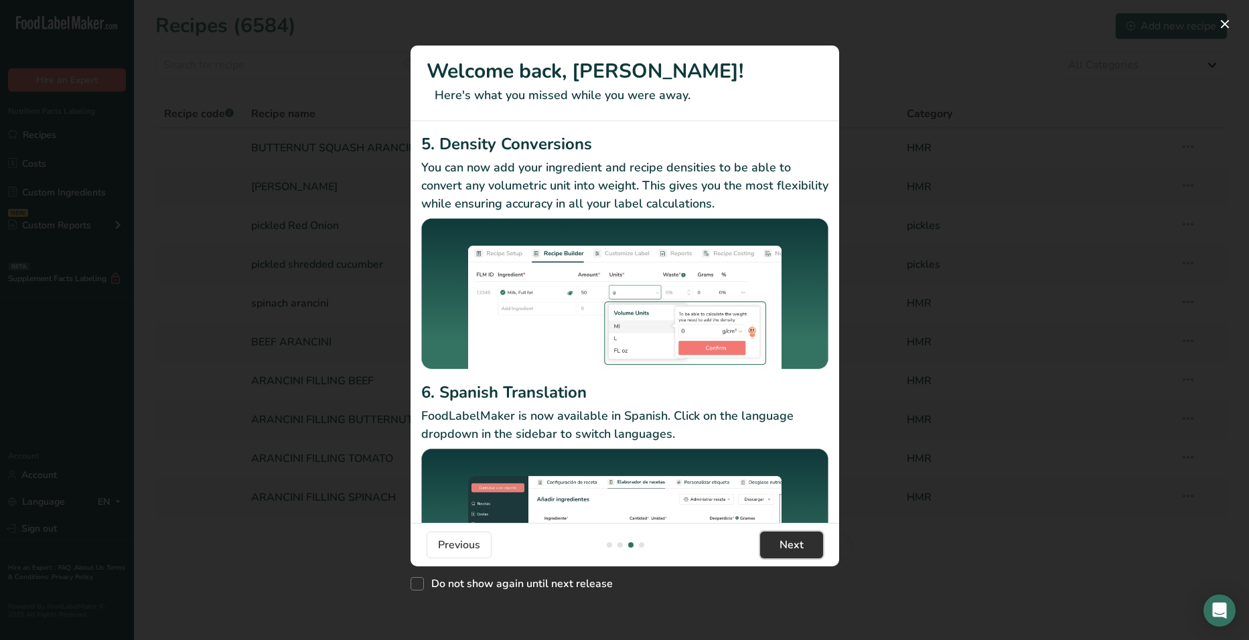
click at [810, 538] on button "Next" at bounding box center [791, 545] width 63 height 27
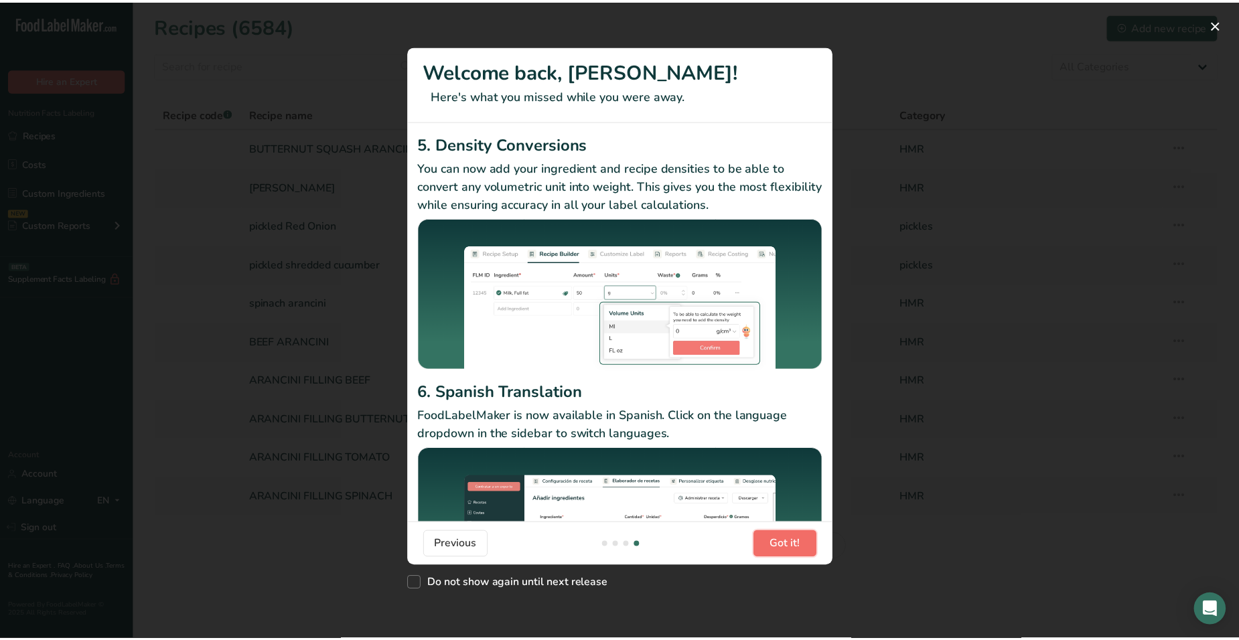
scroll to position [0, 1286]
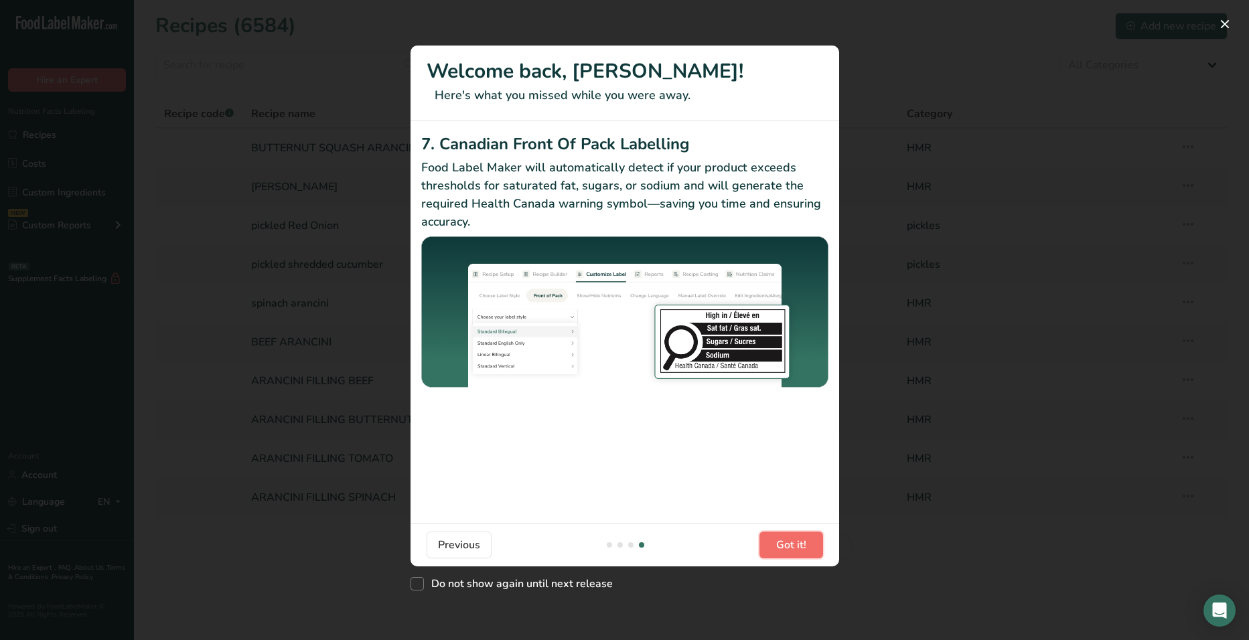
click at [810, 538] on button "Got it!" at bounding box center [791, 545] width 64 height 27
